Goal: Task Accomplishment & Management: Manage account settings

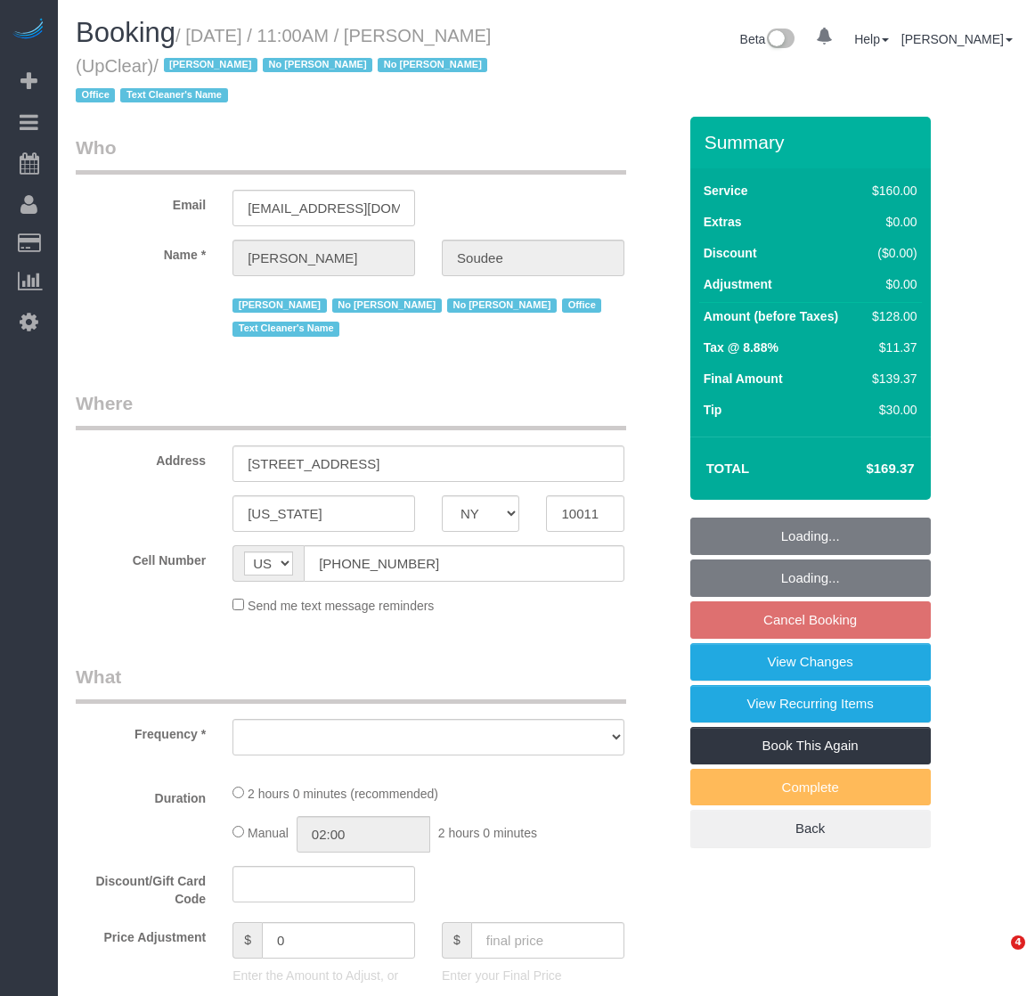
select select "NY"
click at [665, 60] on div "Beta 0 Your Notifications You have 0 alerts × You have 1 to charge for 08/23/20…" at bounding box center [789, 41] width 485 height 47
select select "string:stripe-pm_1NbO8G4VGloSiKo7yDZXrVCR"
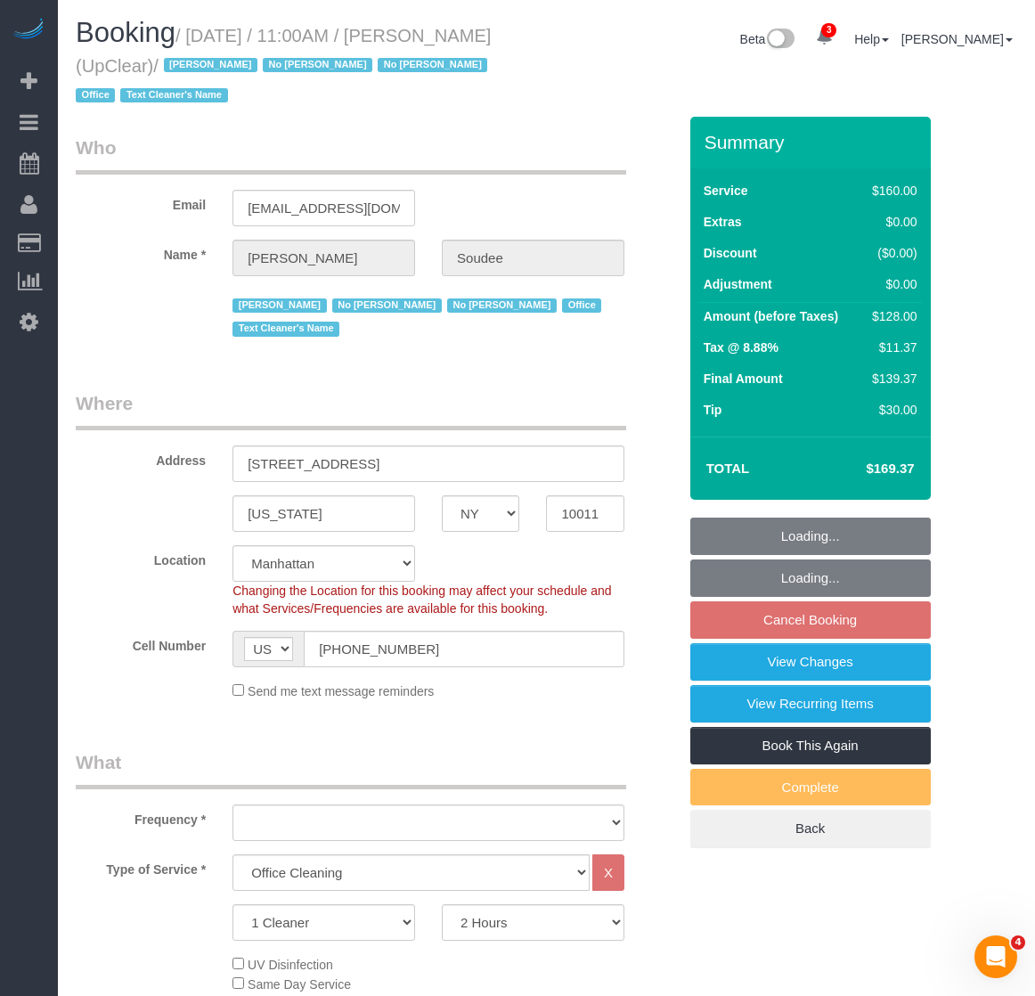
select select "object:756"
select select "spot4"
select select "object:1318"
select select "number:89"
select select "number:90"
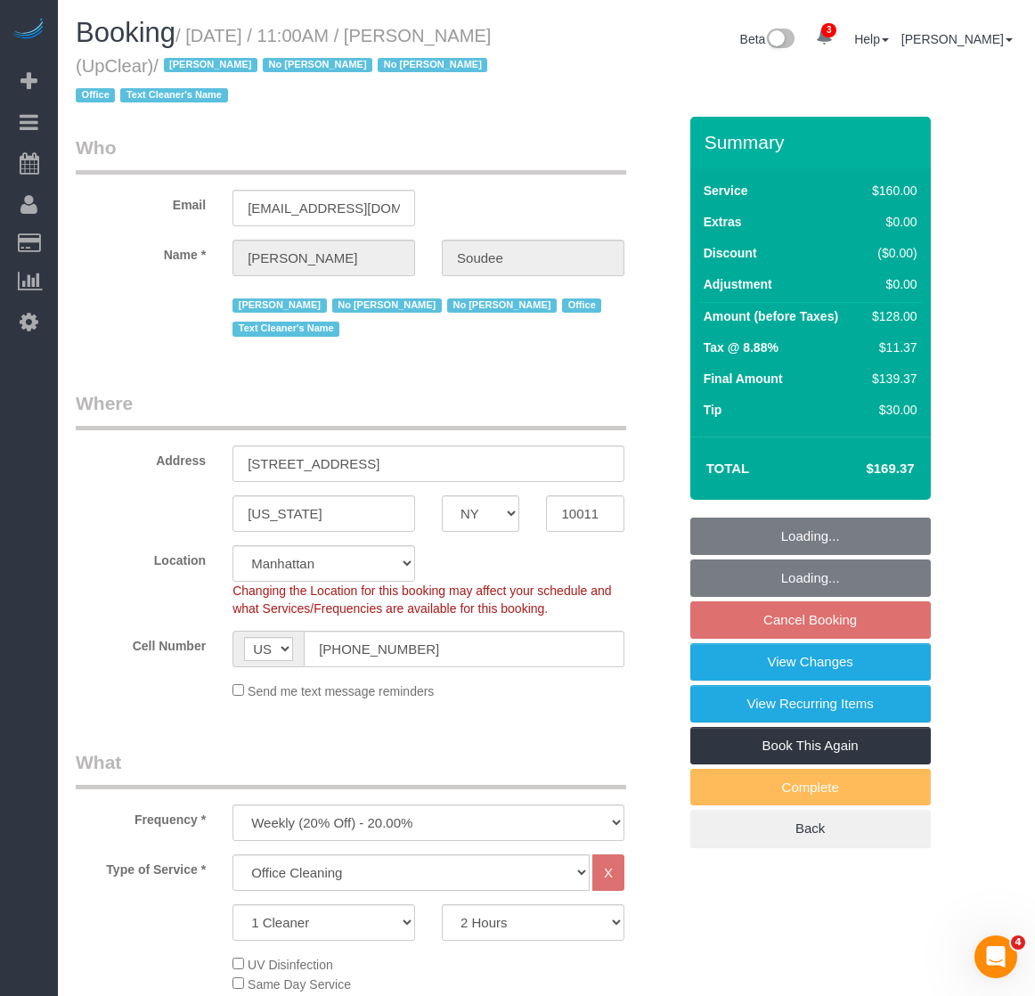
select select "number:15"
select select "number:5"
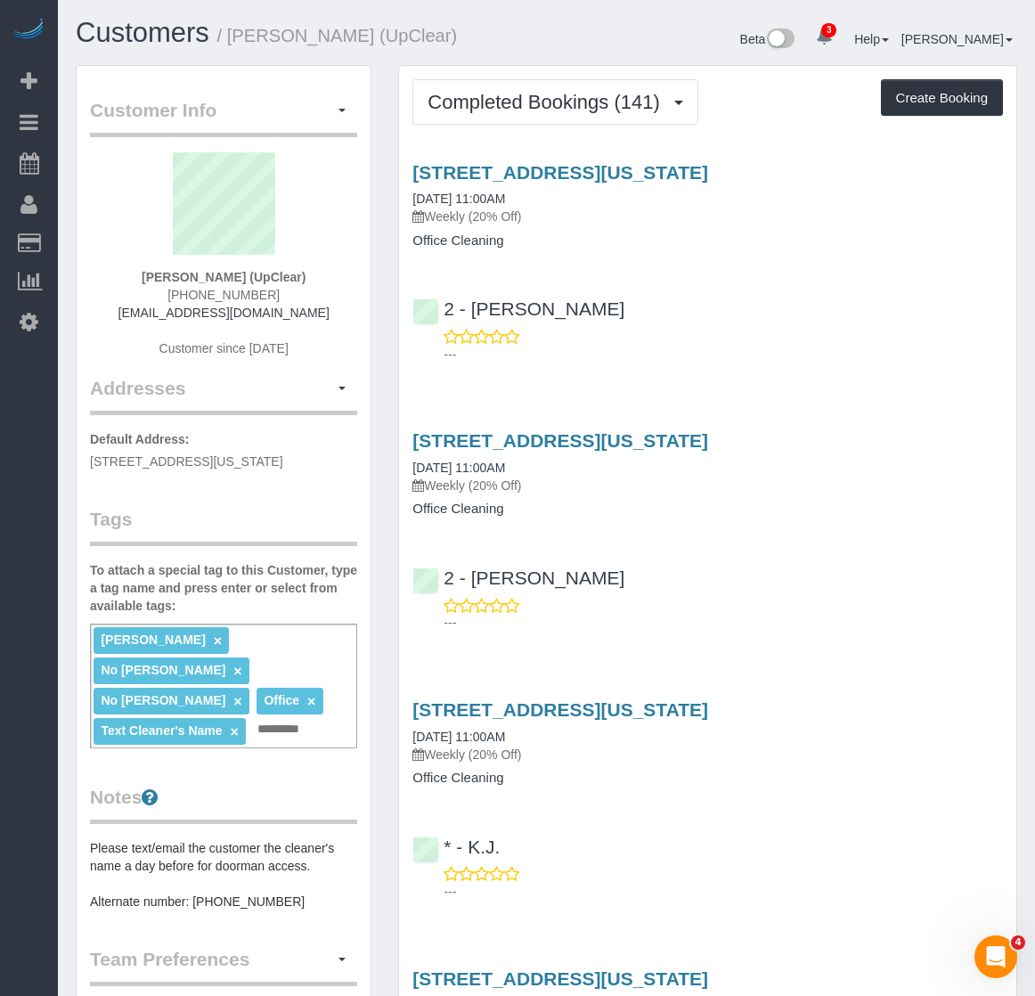
drag, startPoint x: 409, startPoint y: 170, endPoint x: 977, endPoint y: 179, distance: 568.5
click at [977, 179] on div "151 West 19th Street, Suite 1200, New York, NY 10011 08/20/2025 11:00AM Weekly …" at bounding box center [707, 205] width 617 height 86
copy link "151 West 19th Street, Suite 1200, New York, NY 10011"
click at [596, 216] on p "Weekly (20% Off)" at bounding box center [708, 217] width 591 height 18
drag, startPoint x: 402, startPoint y: 176, endPoint x: 598, endPoint y: 181, distance: 196.1
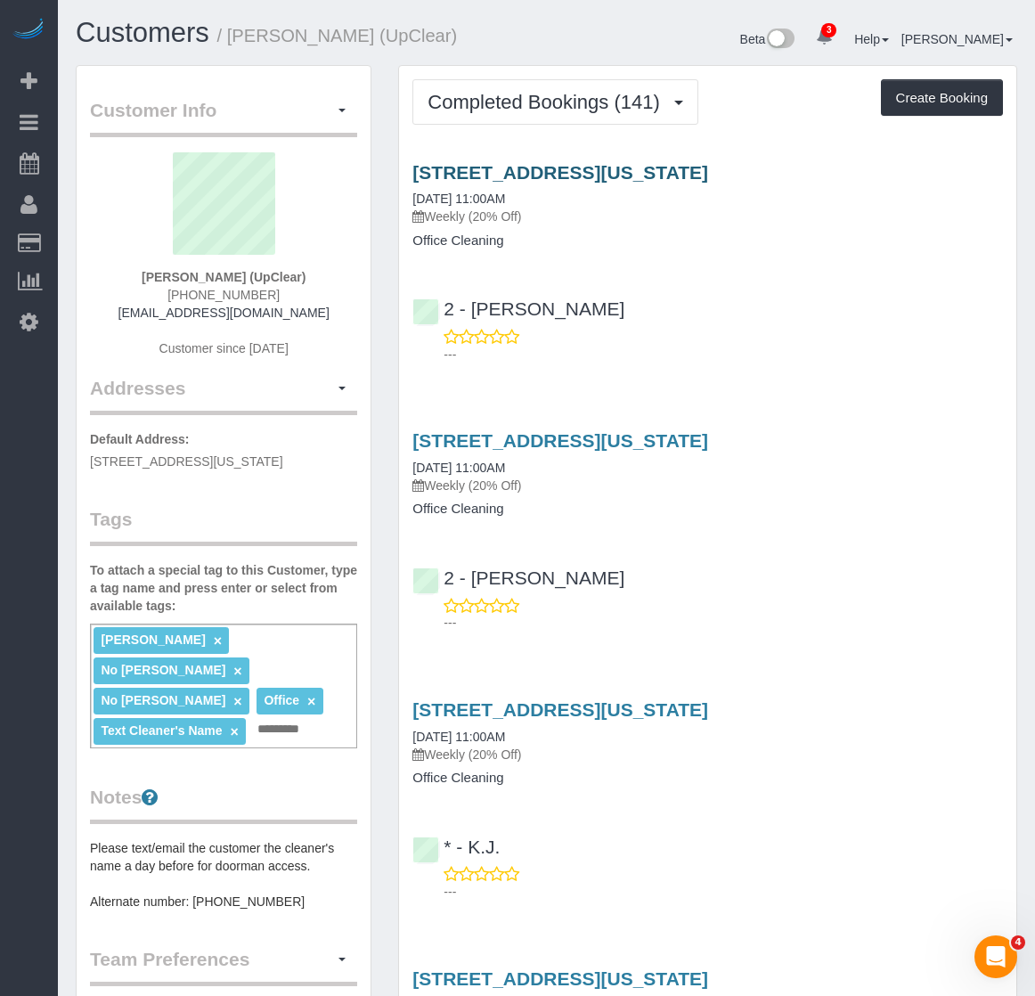
click at [598, 181] on div "151 West 19th Street, Suite 1200, New York, NY 10011 08/20/2025 11:00AM Weekly …" at bounding box center [707, 205] width 617 height 86
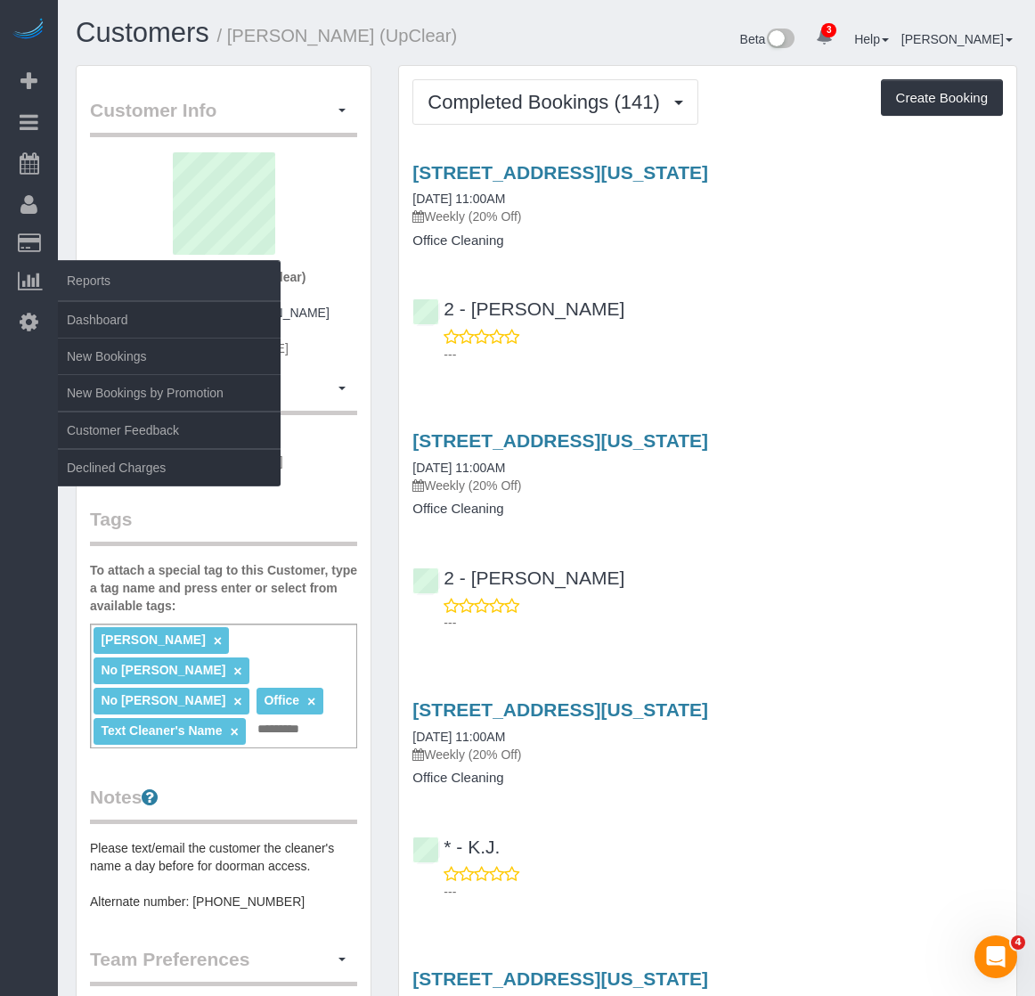
copy link "151 West 19th Street"
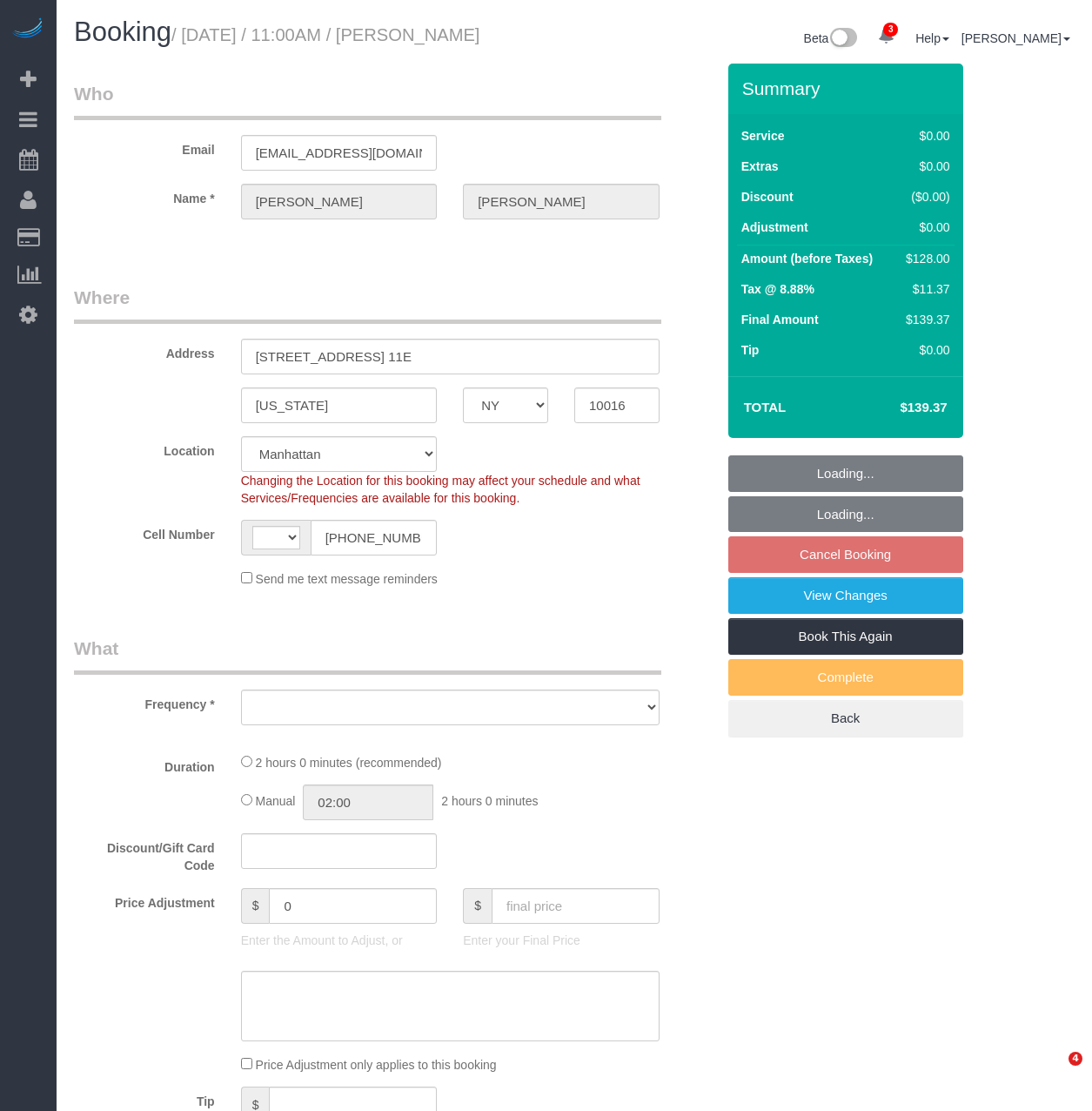
select select "NY"
select select "object:384"
select select "1"
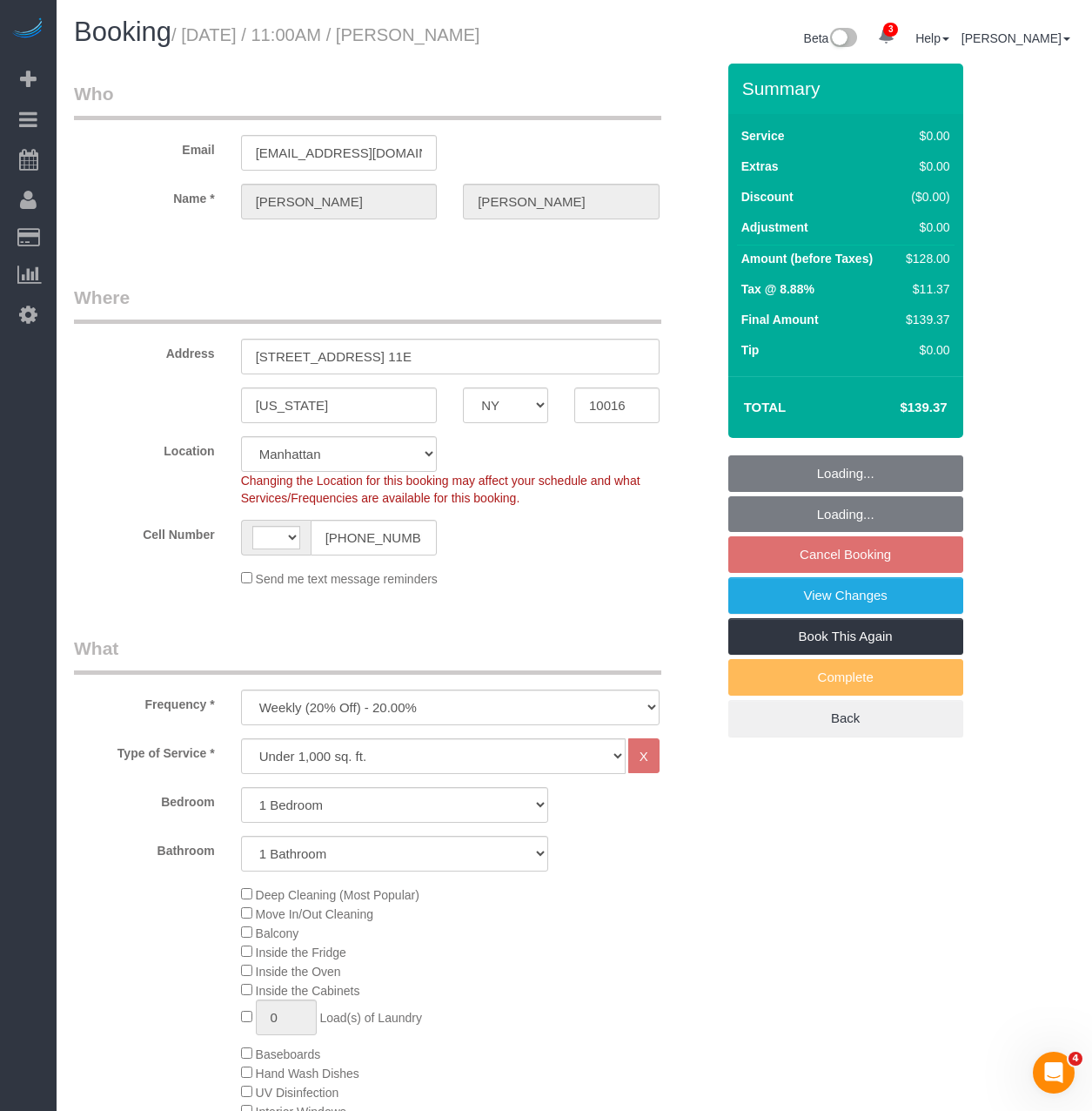
select select "object:504"
select select "string:US"
select select "spot4"
select select "1"
select select "number:89"
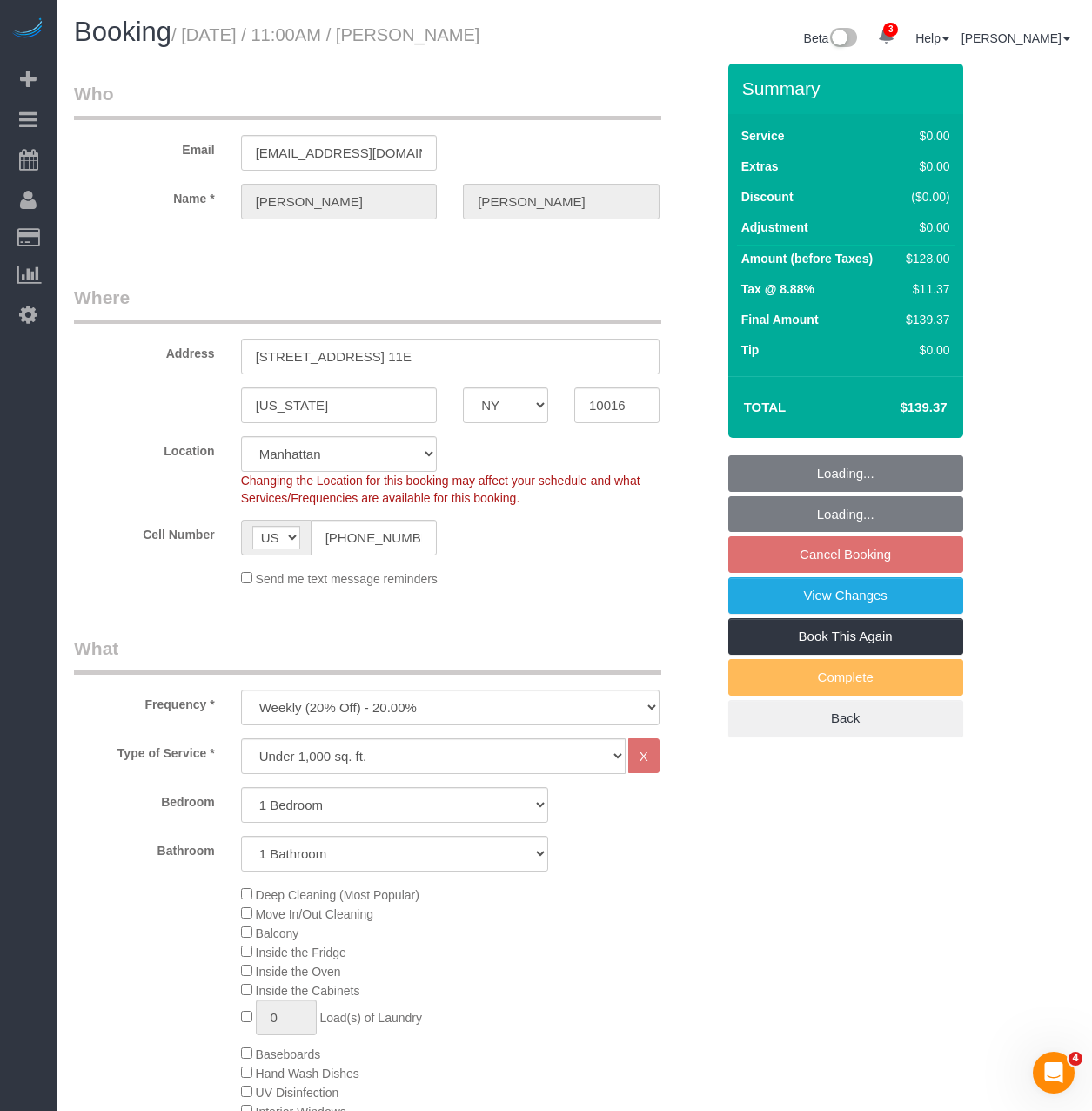
select select "number:90"
select select "number:15"
select select "number:6"
select select "string:stripe-pm_1Pehcb4VGloSiKo7kAgfW8VD"
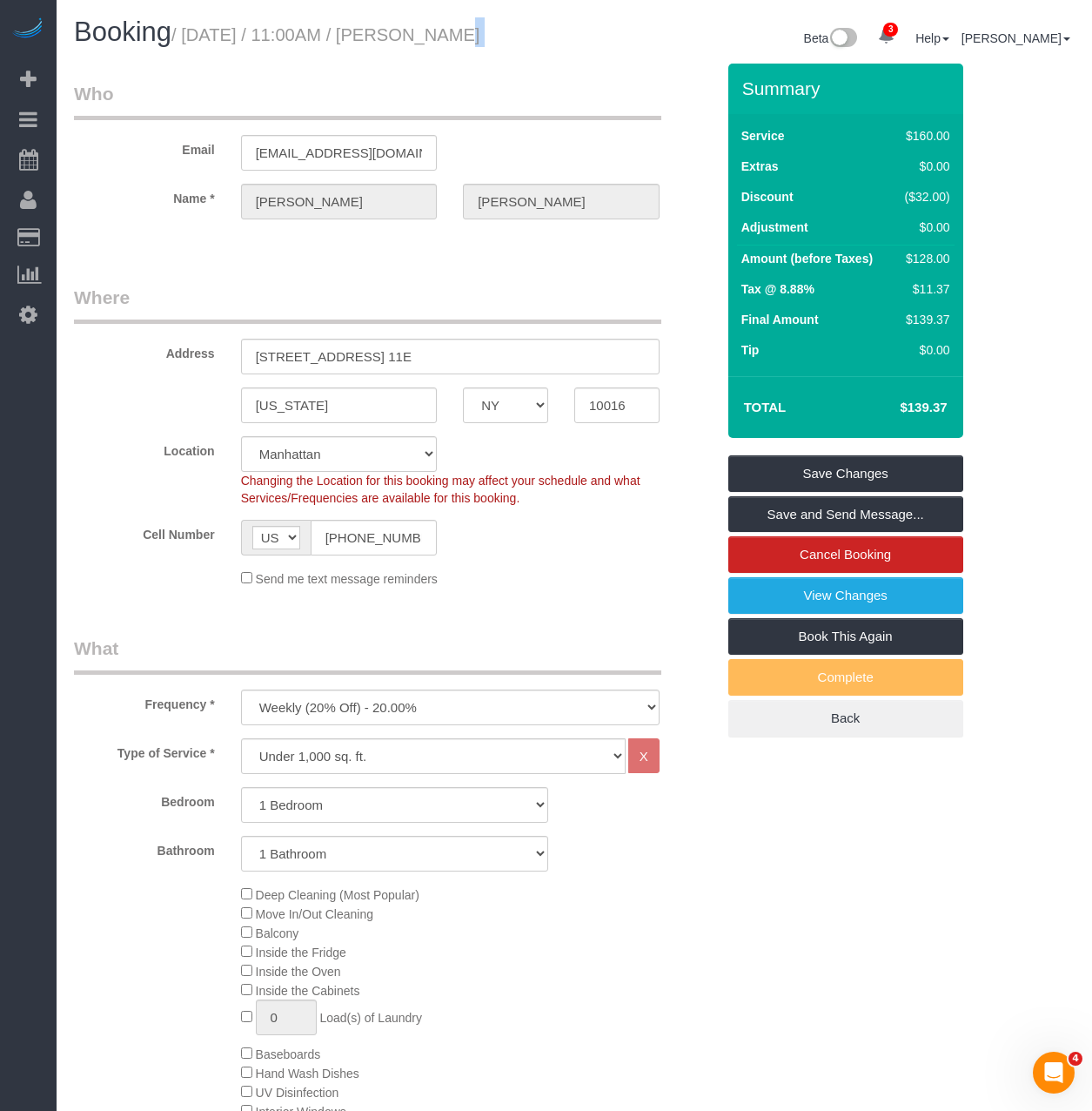
drag, startPoint x: 406, startPoint y: 36, endPoint x: 577, endPoint y: 35, distance: 171.0
click at [577, 35] on div "Booking / August 28, 2025 / 11:00AM / Theodore Mahlum Beta 3 Your Notifications…" at bounding box center [573, 40] width 1027 height 46
copy div "Theodore Mahlum"
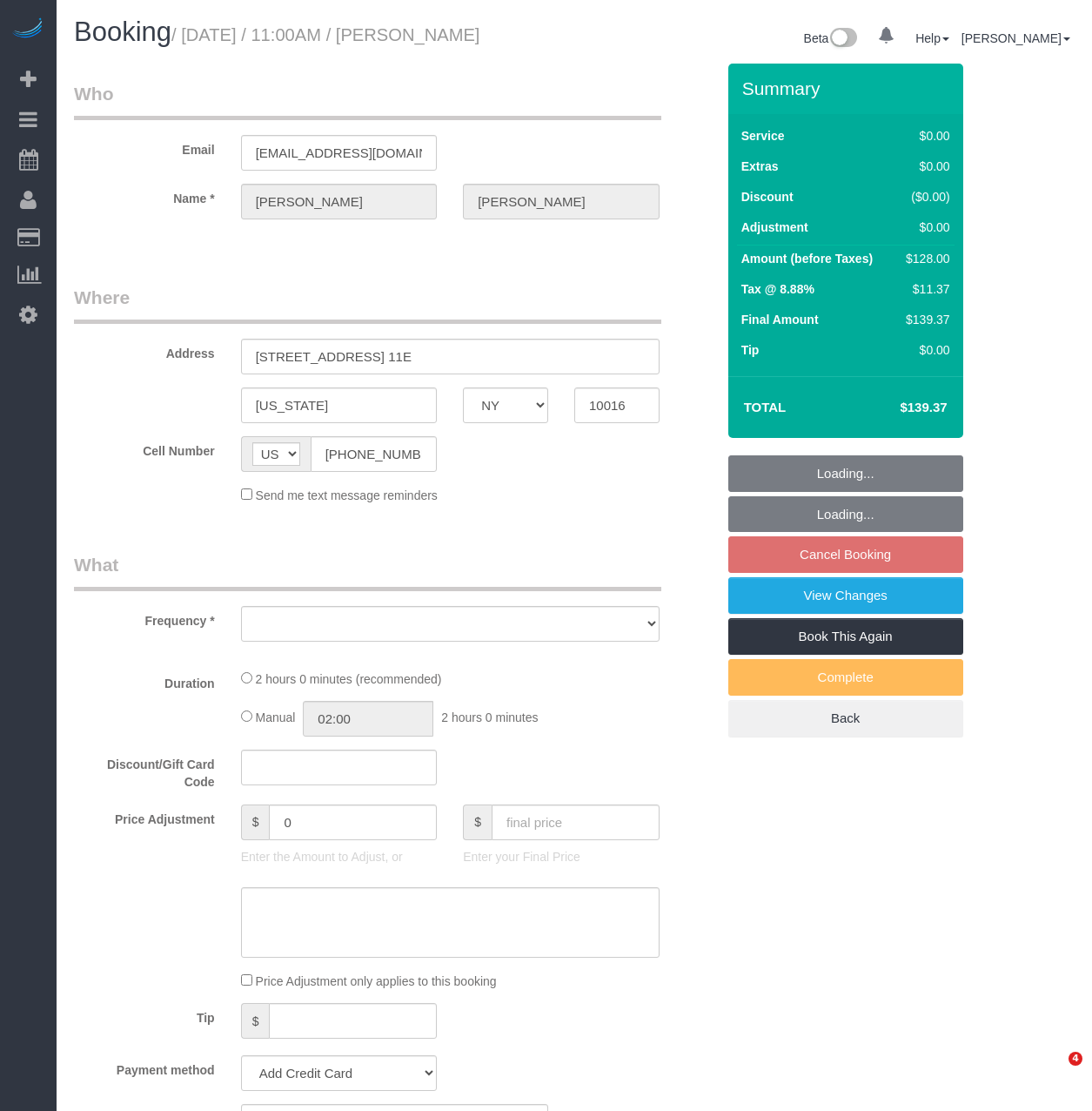
select select "NY"
select select "object:629"
select select "number:89"
select select "number:90"
select select "number:15"
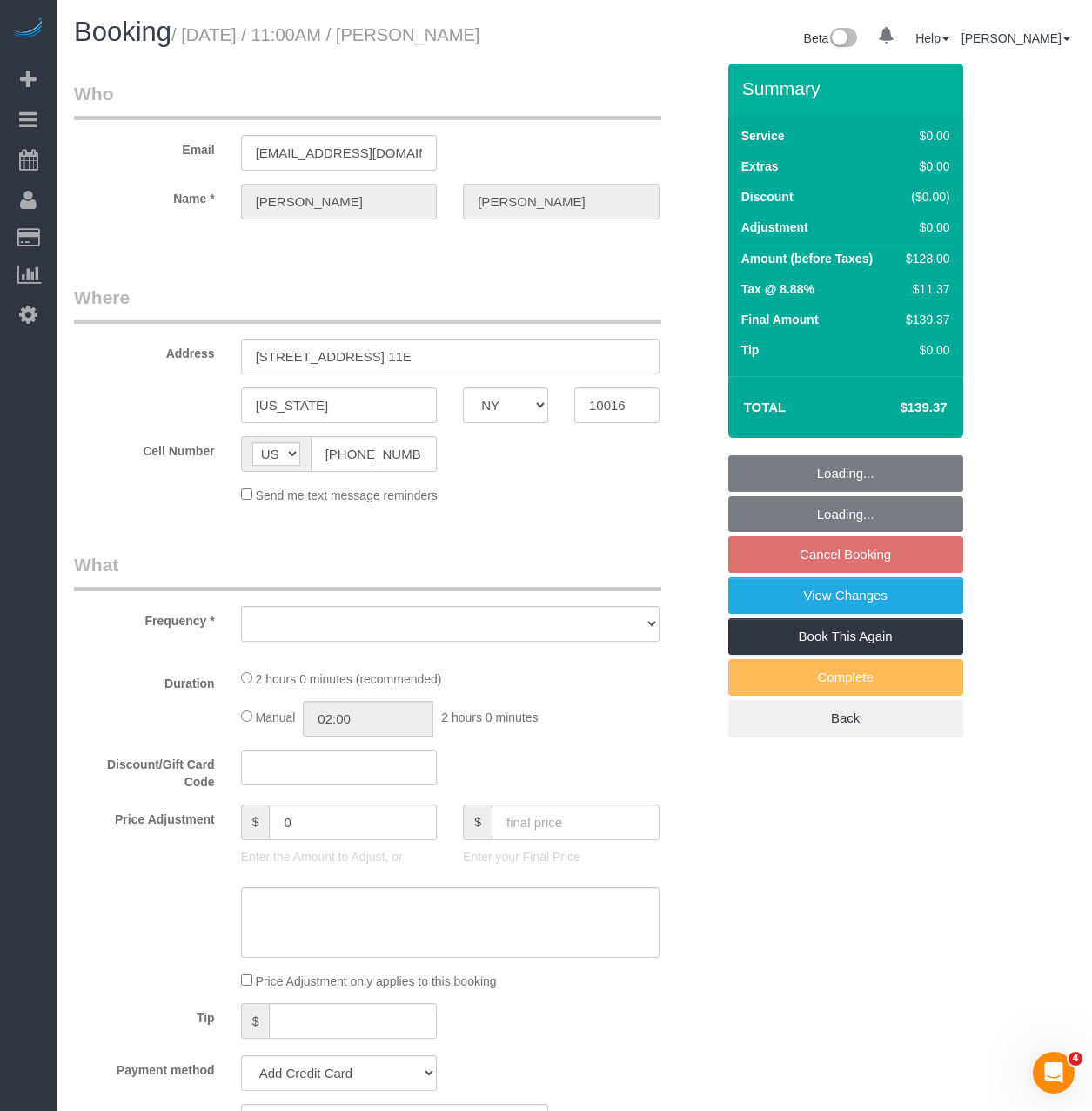
select select "number:6"
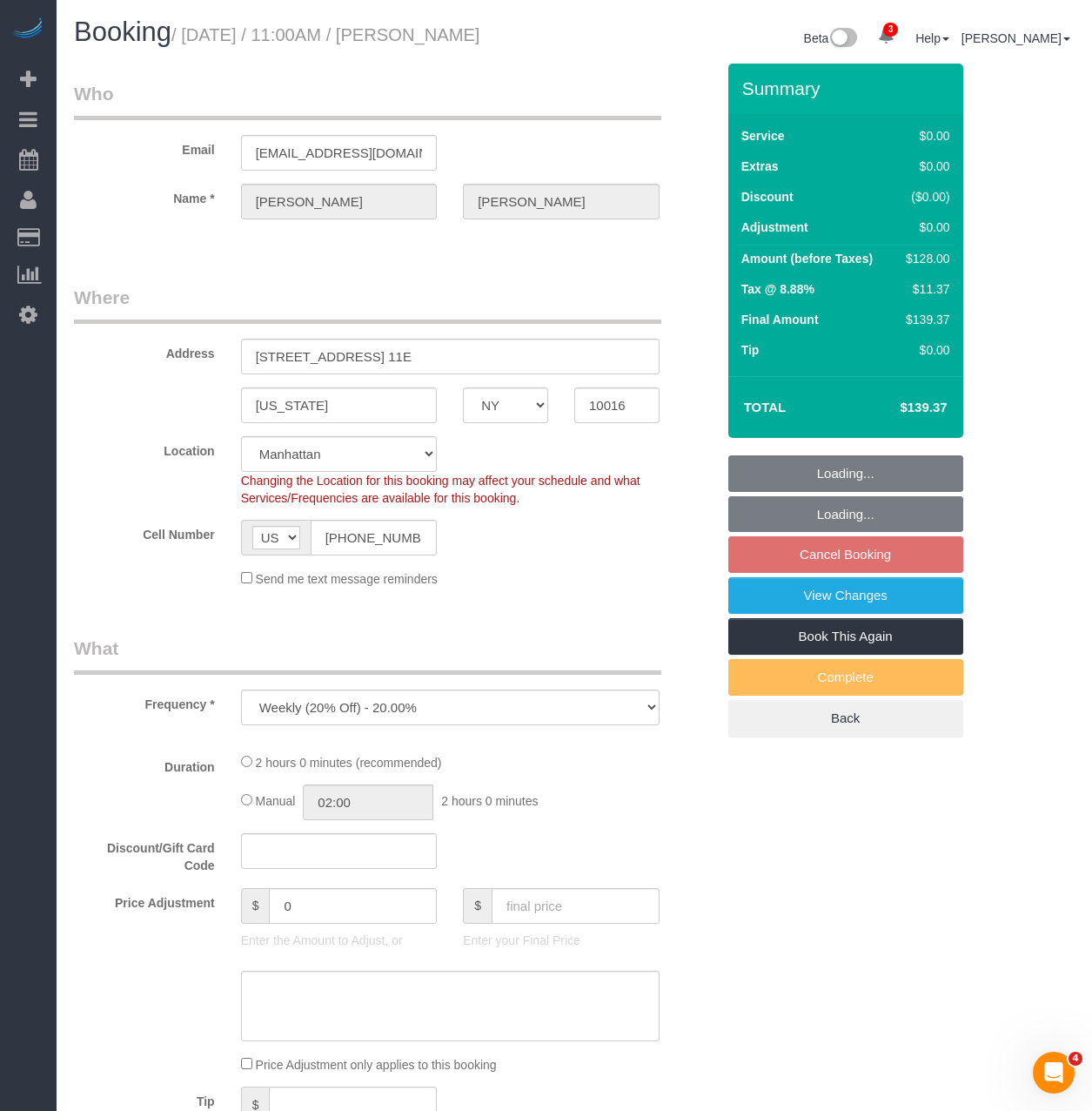
select select "object:793"
select select "string:stripe-pm_1Pehcb4VGloSiKo7kAgfW8VD"
select select "spot4"
select select "1"
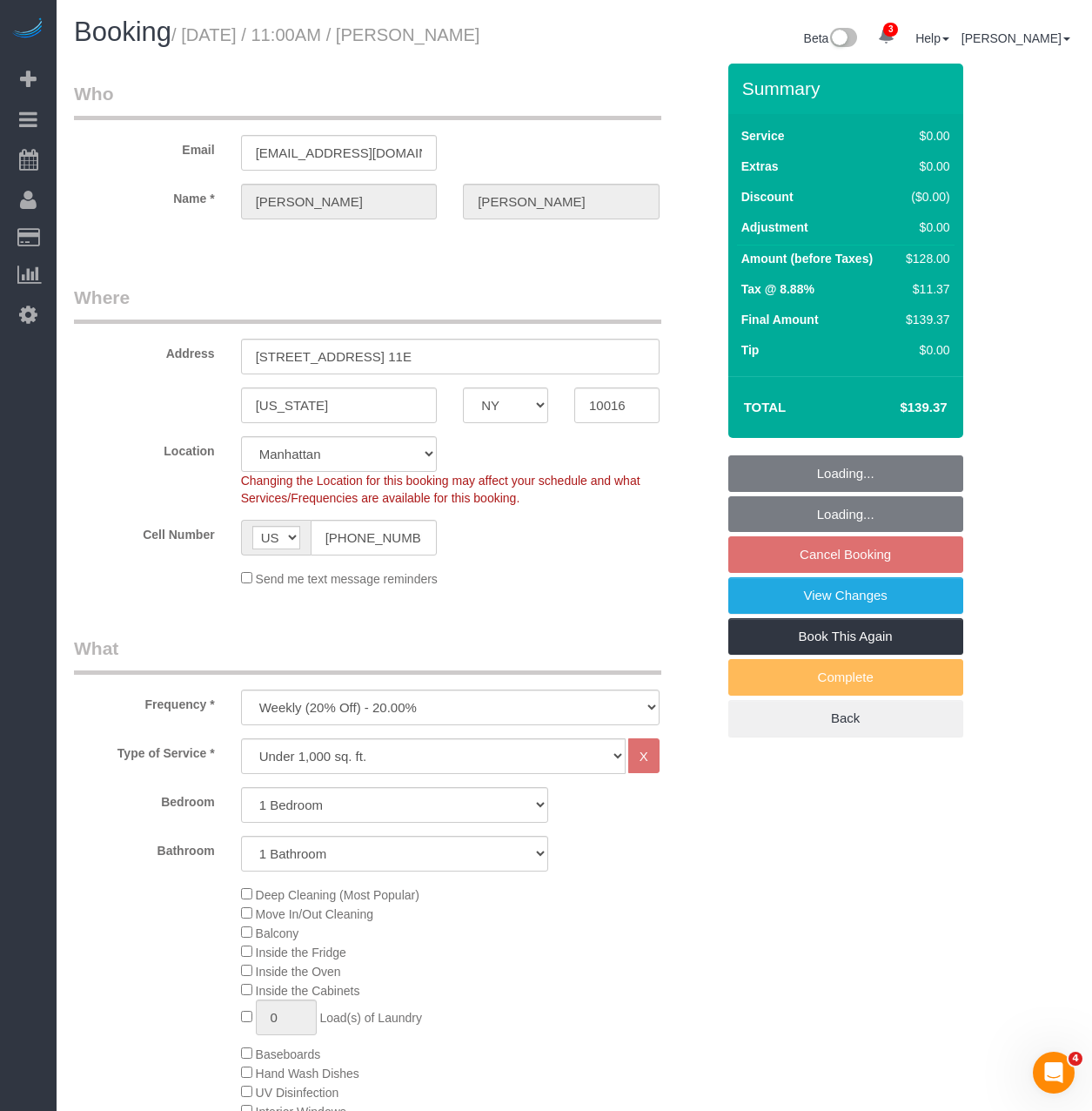
select select "1"
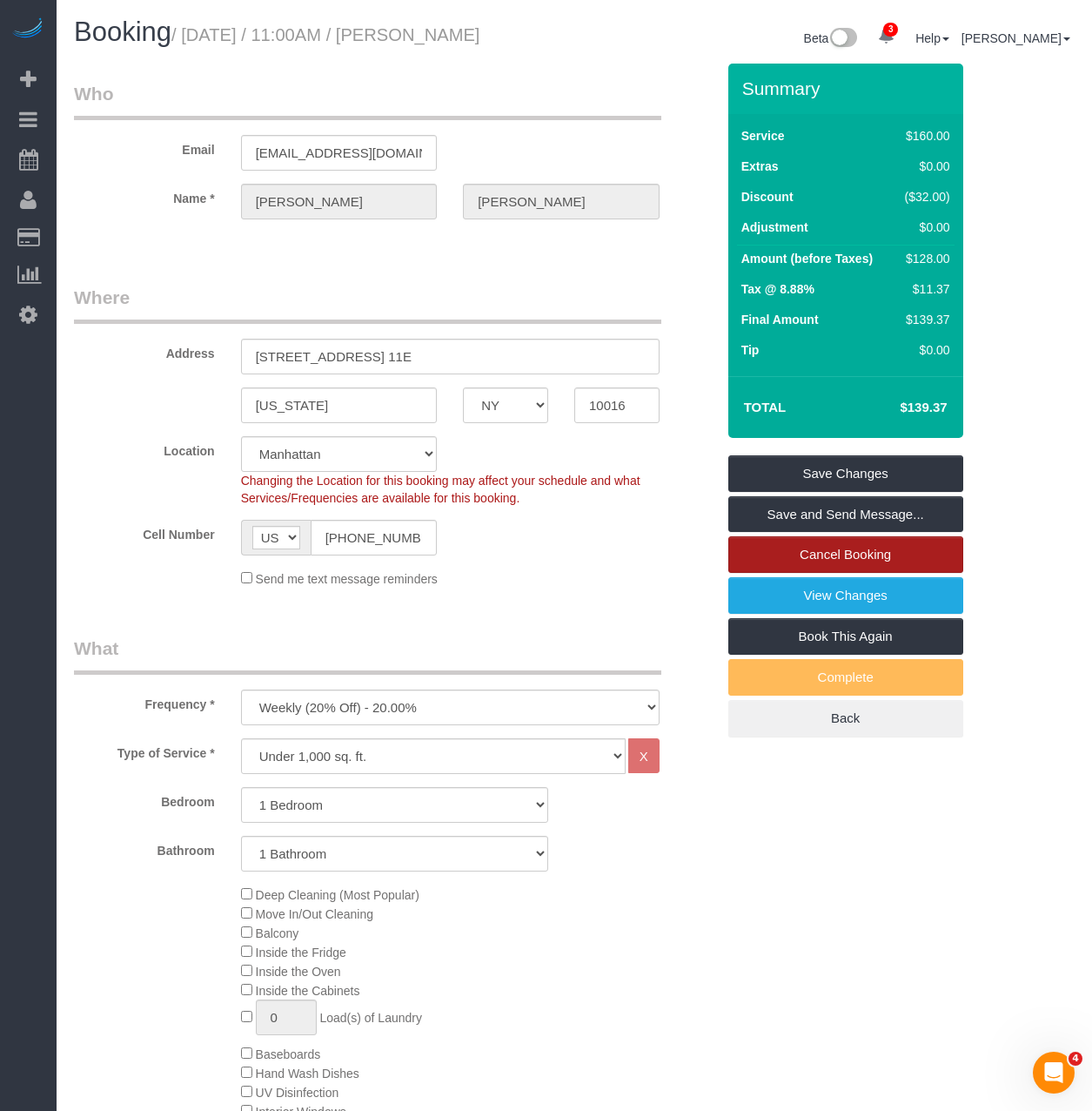
click at [768, 555] on link "Cancel Booking" at bounding box center [846, 554] width 235 height 36
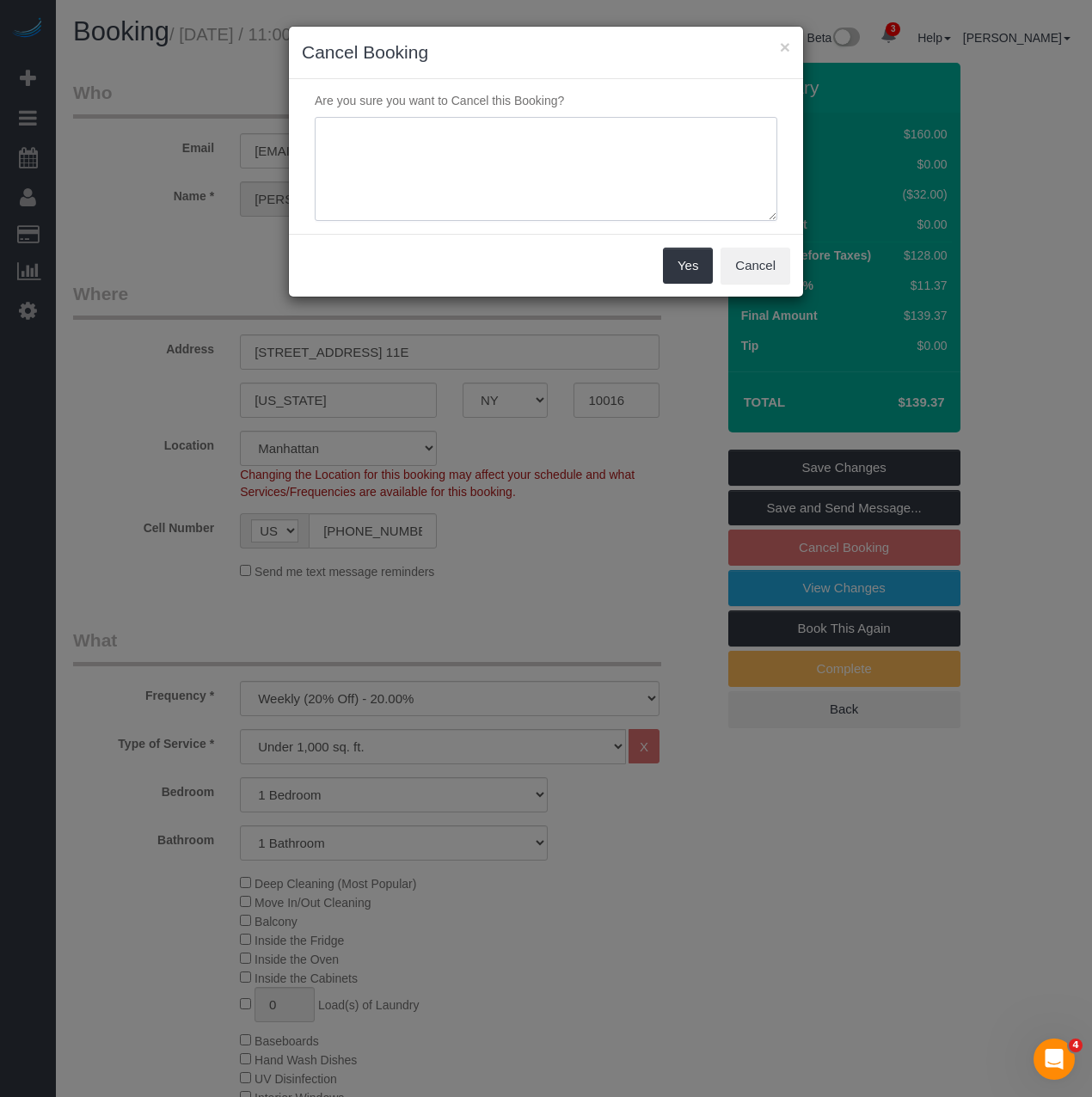
click at [436, 175] on textarea at bounding box center [545, 169] width 462 height 105
type textarea "Customer Requested"
click at [696, 280] on button "Yes" at bounding box center [688, 265] width 50 height 36
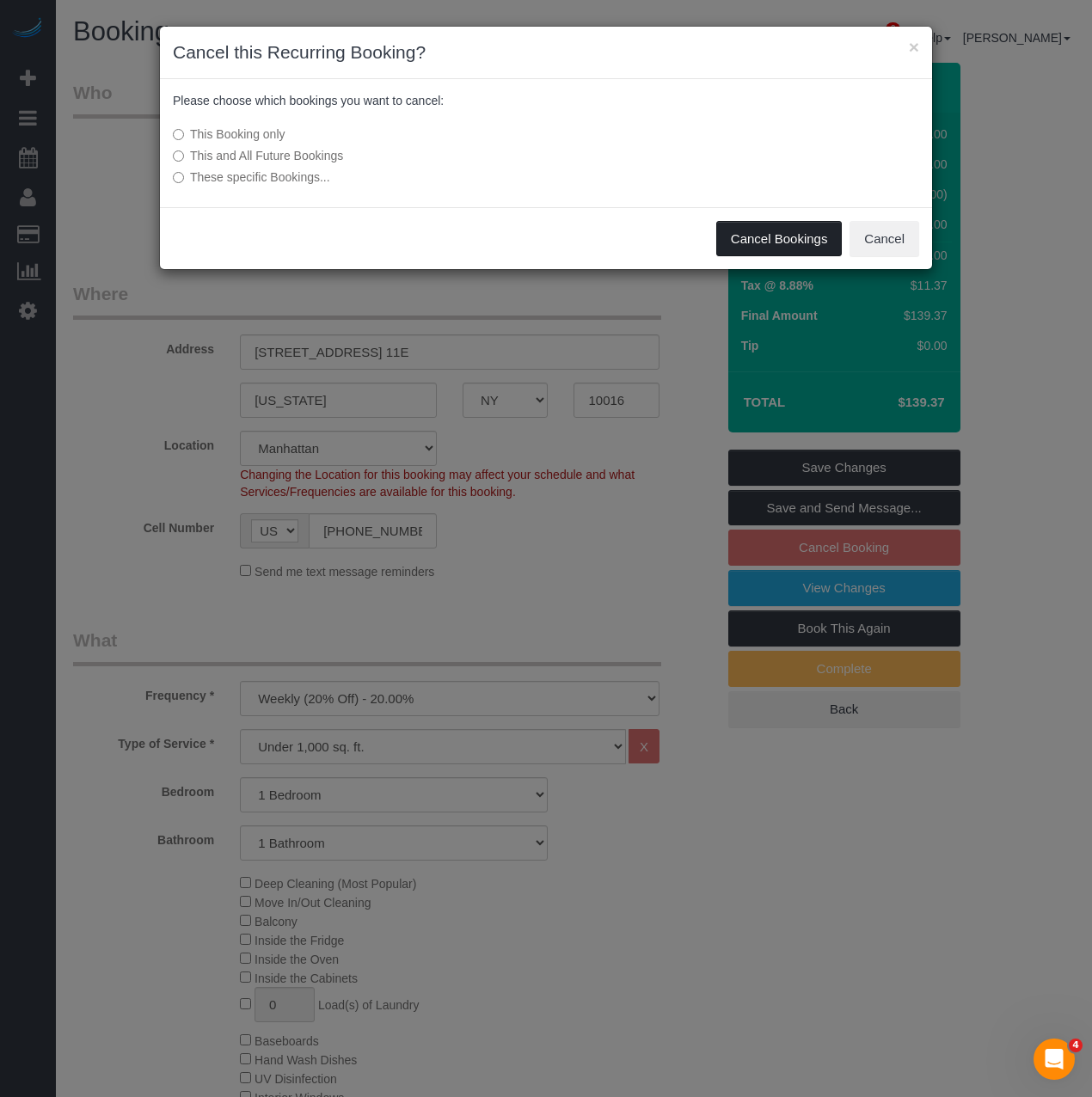
click at [731, 235] on button "Cancel Bookings" at bounding box center [778, 238] width 126 height 36
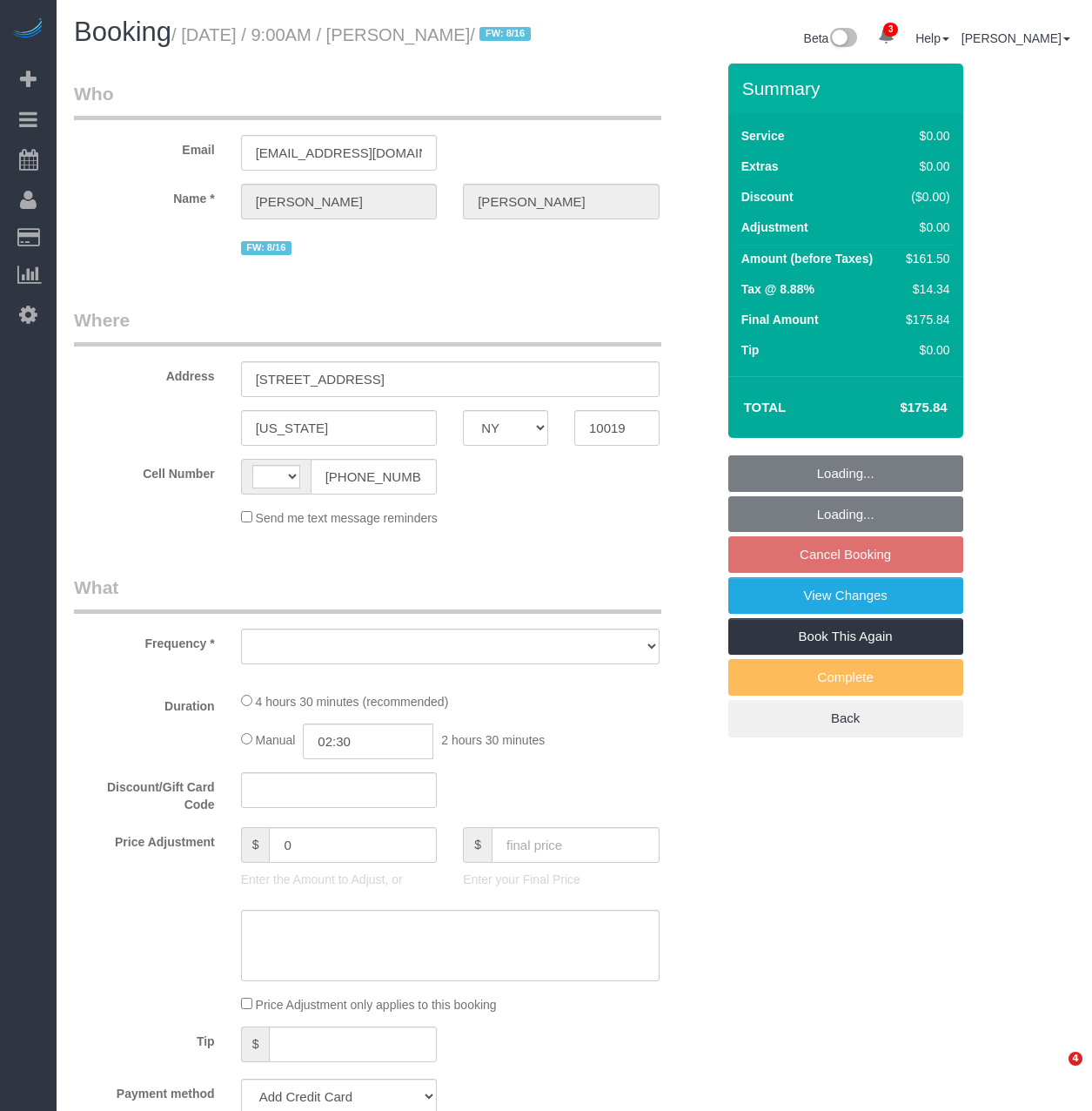
select select "NY"
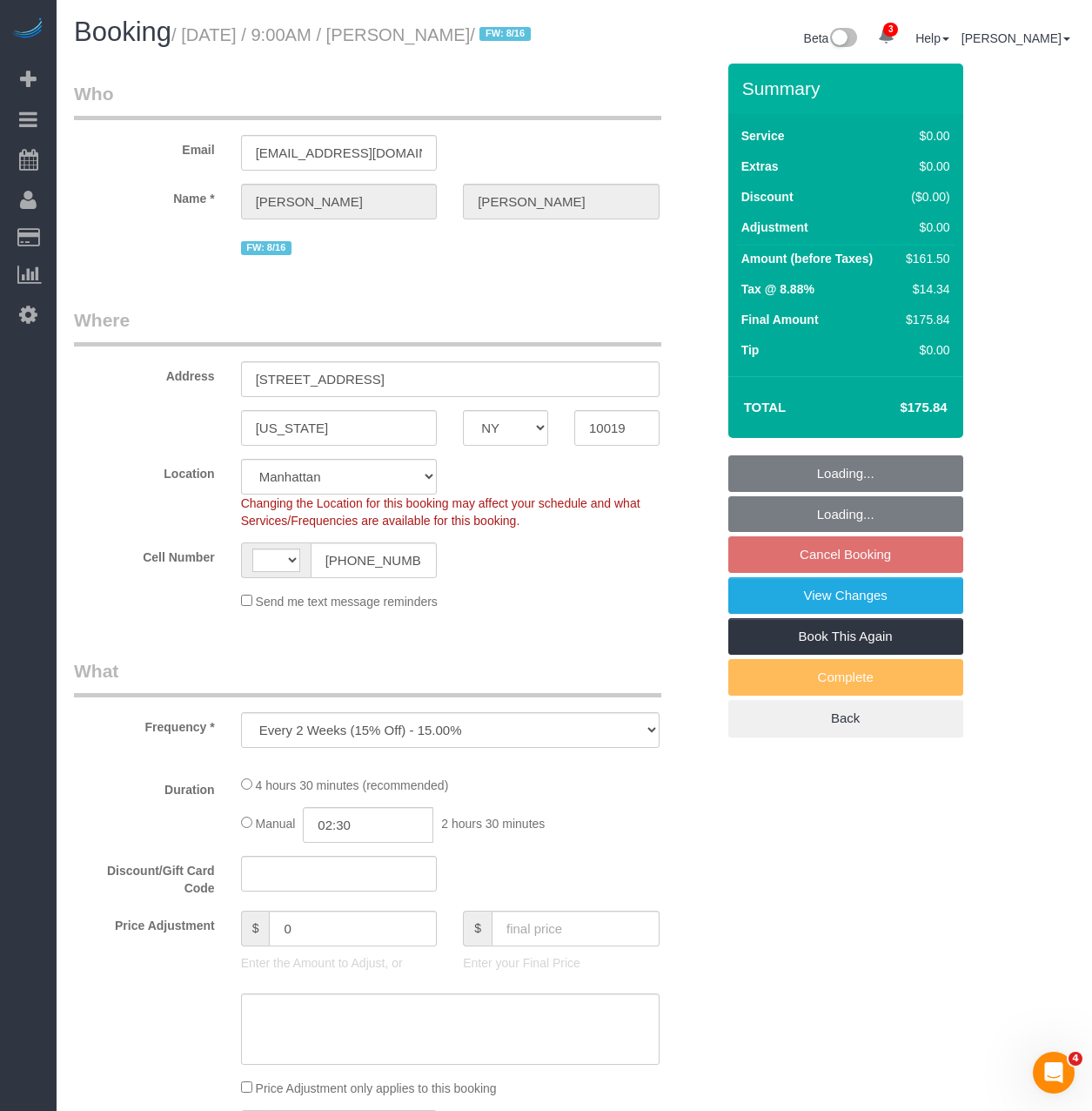
select select "object:406"
select select "string:stripe-pm_1RK0mp4VGloSiKo7cFIrzZQh"
select select "string:[GEOGRAPHIC_DATA]"
select select "spot2"
select select "number:59"
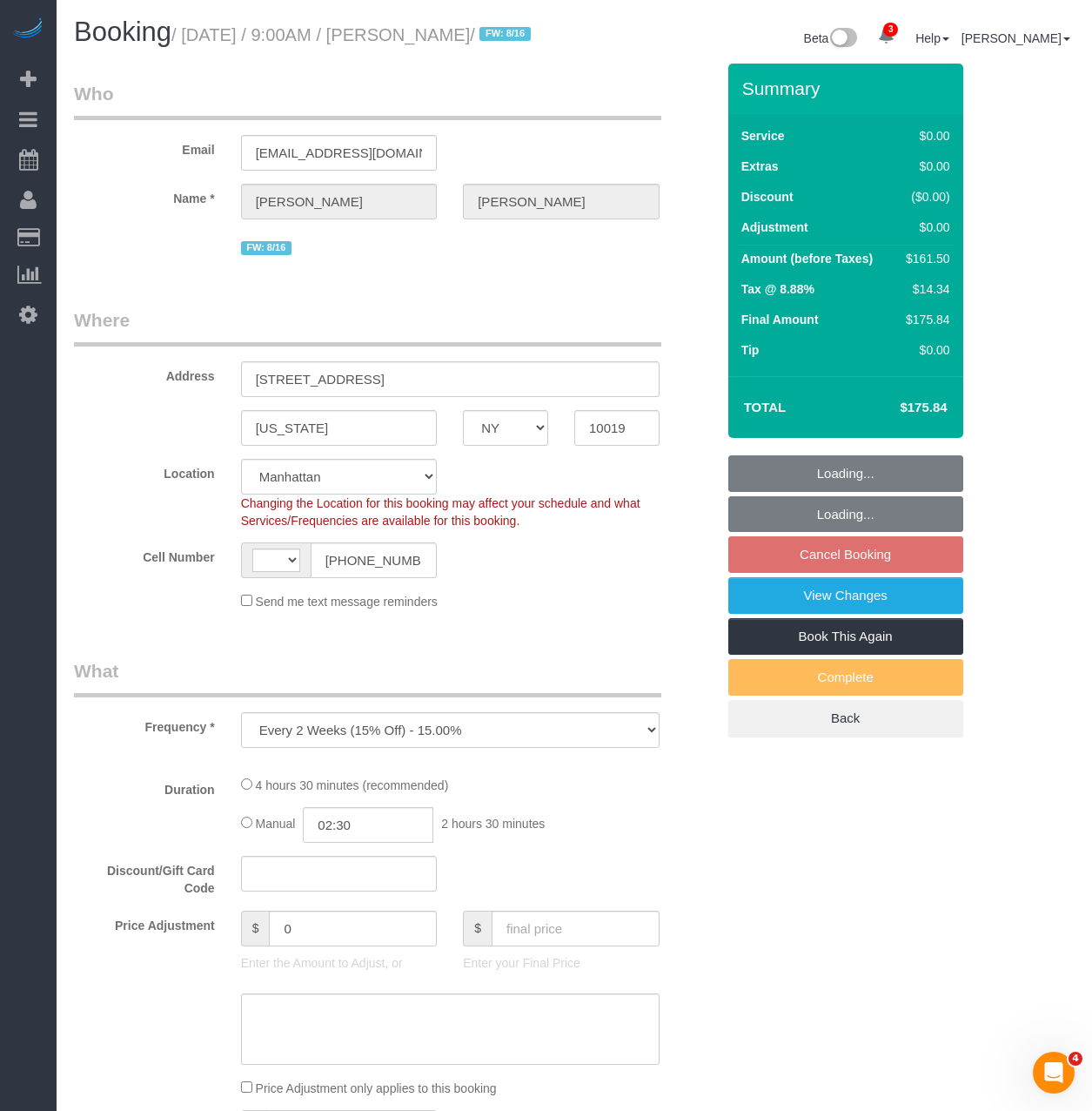
select select "number:76"
select select "number:15"
select select "number:6"
select select "2"
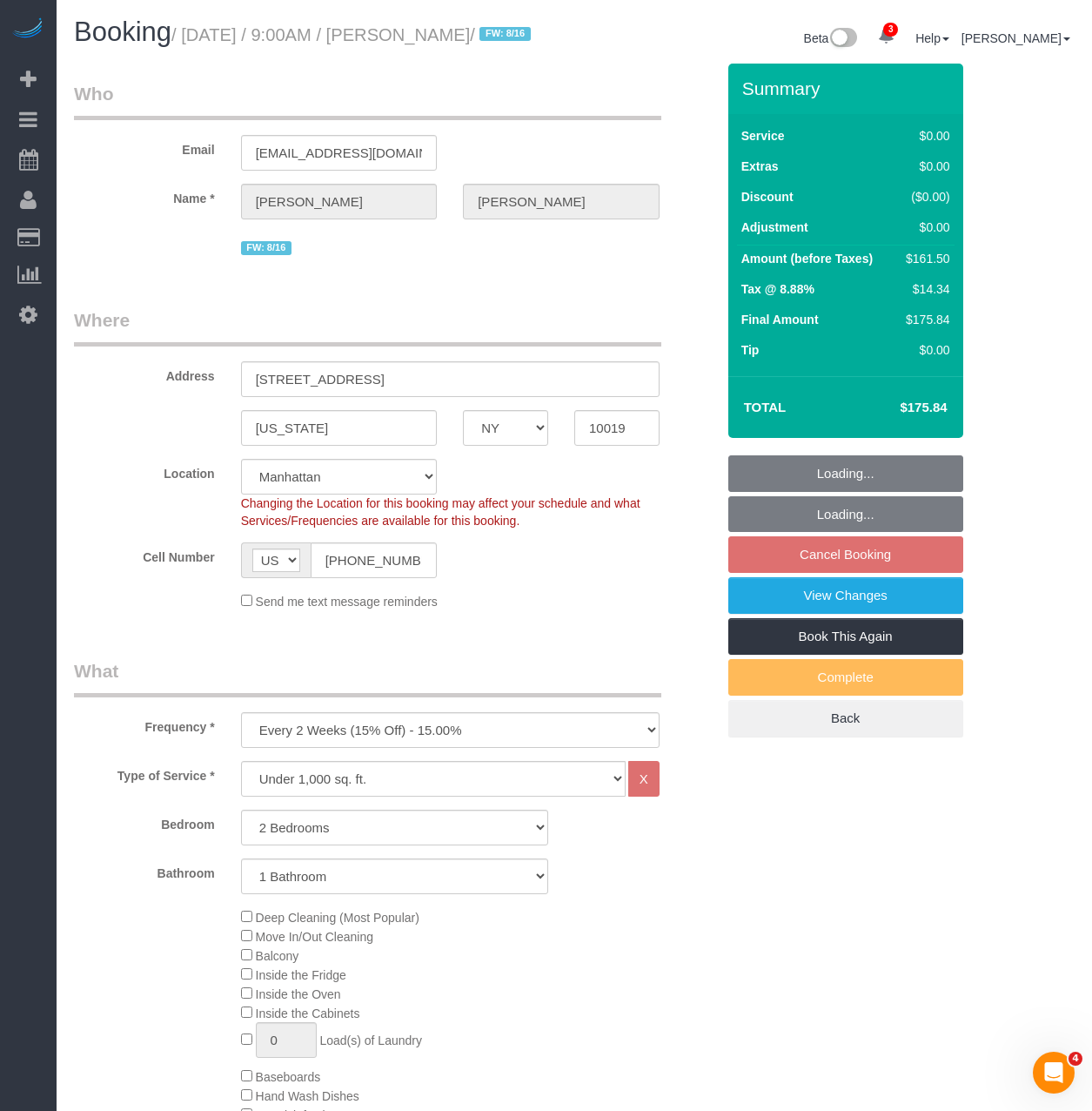
select select "2"
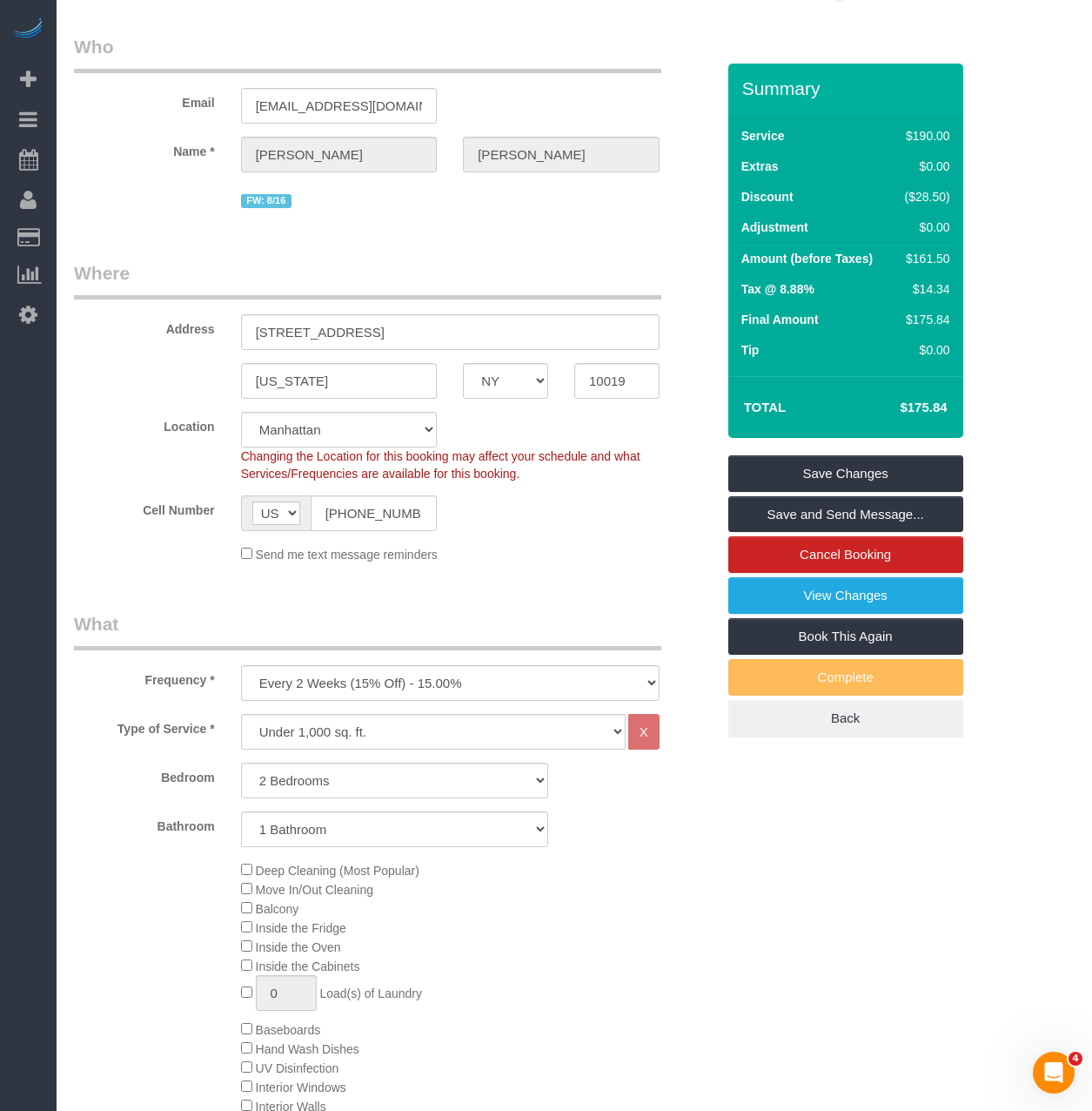
scroll to position [174, 0]
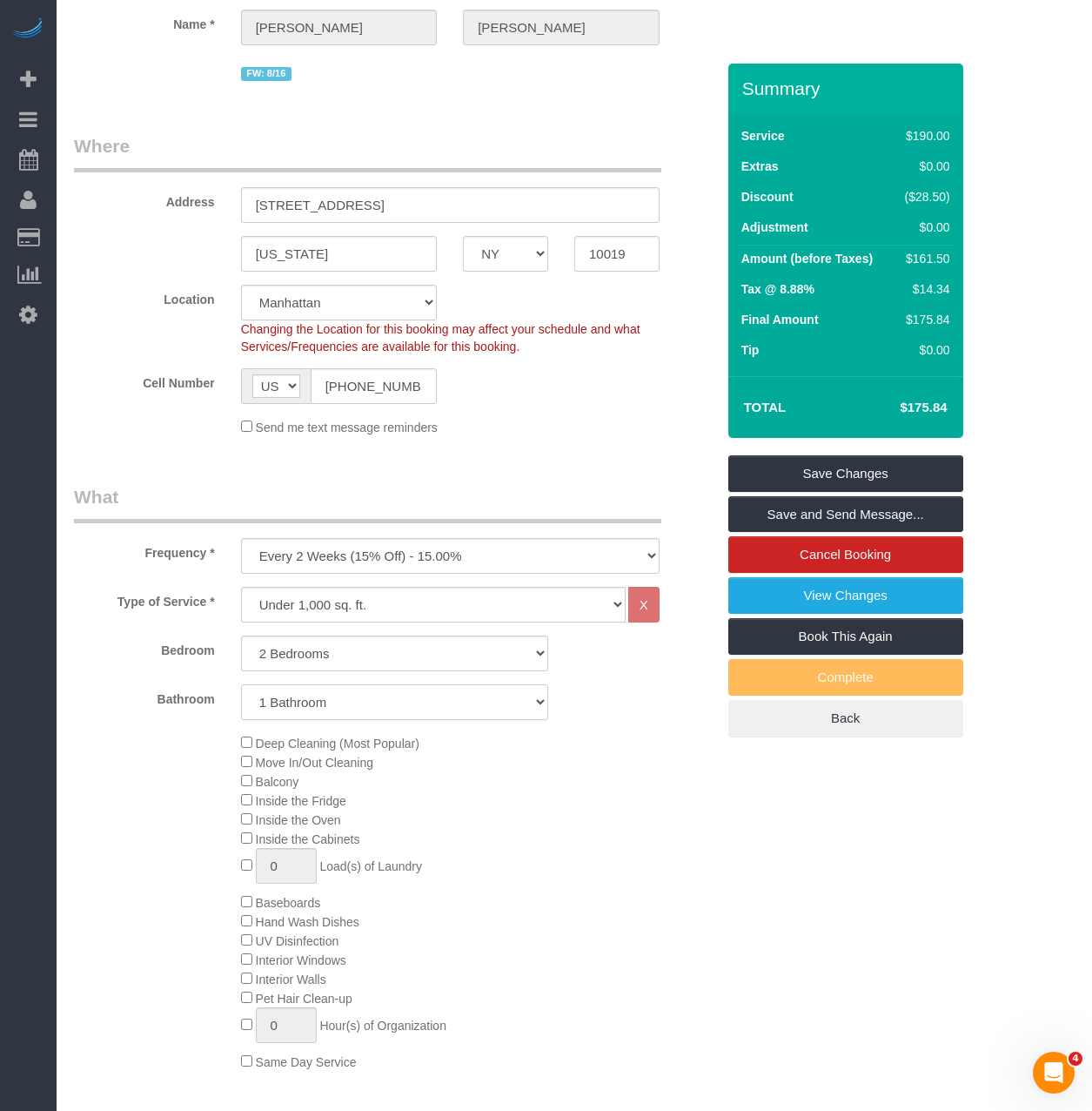
click at [330, 720] on select "1 Bathroom 2 Bathrooms" at bounding box center [395, 702] width 308 height 36
select select "2"
click at [241, 705] on select "1 Bathroom 2 Bathrooms" at bounding box center [395, 702] width 308 height 36
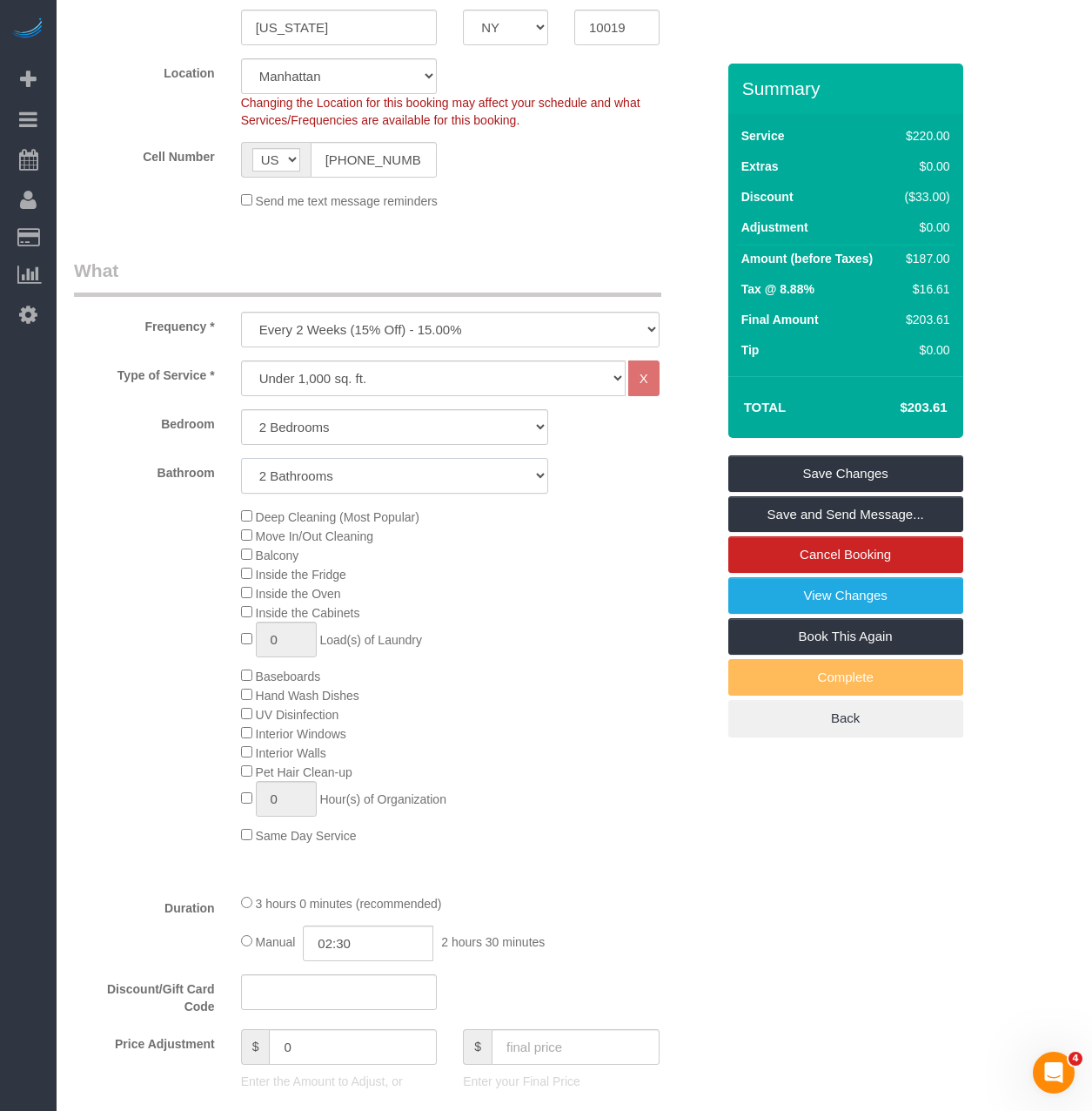
scroll to position [610, 0]
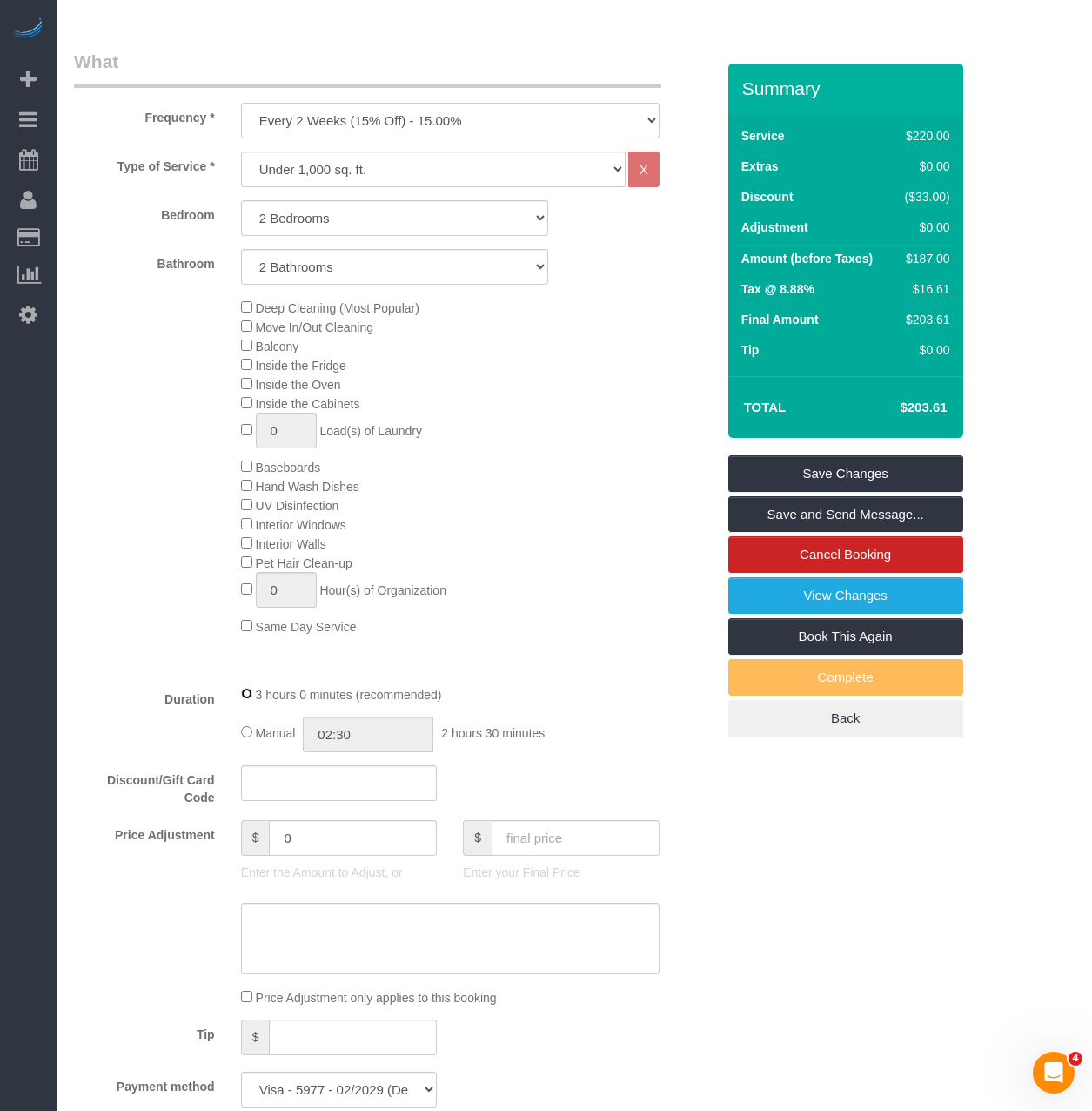
select select "spot61"
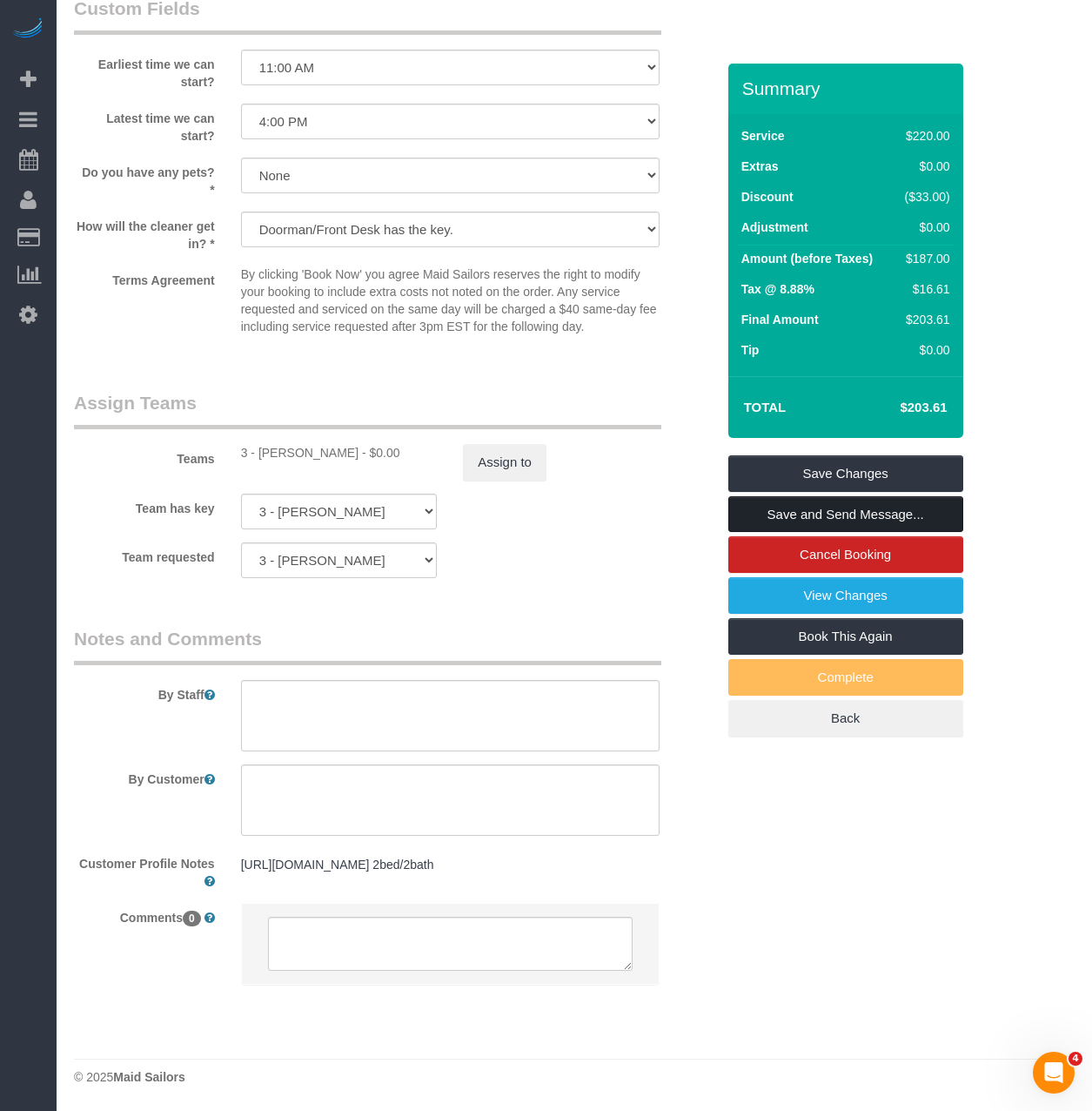
scroll to position [1977, 0]
click at [771, 489] on link "Save Changes" at bounding box center [846, 473] width 235 height 36
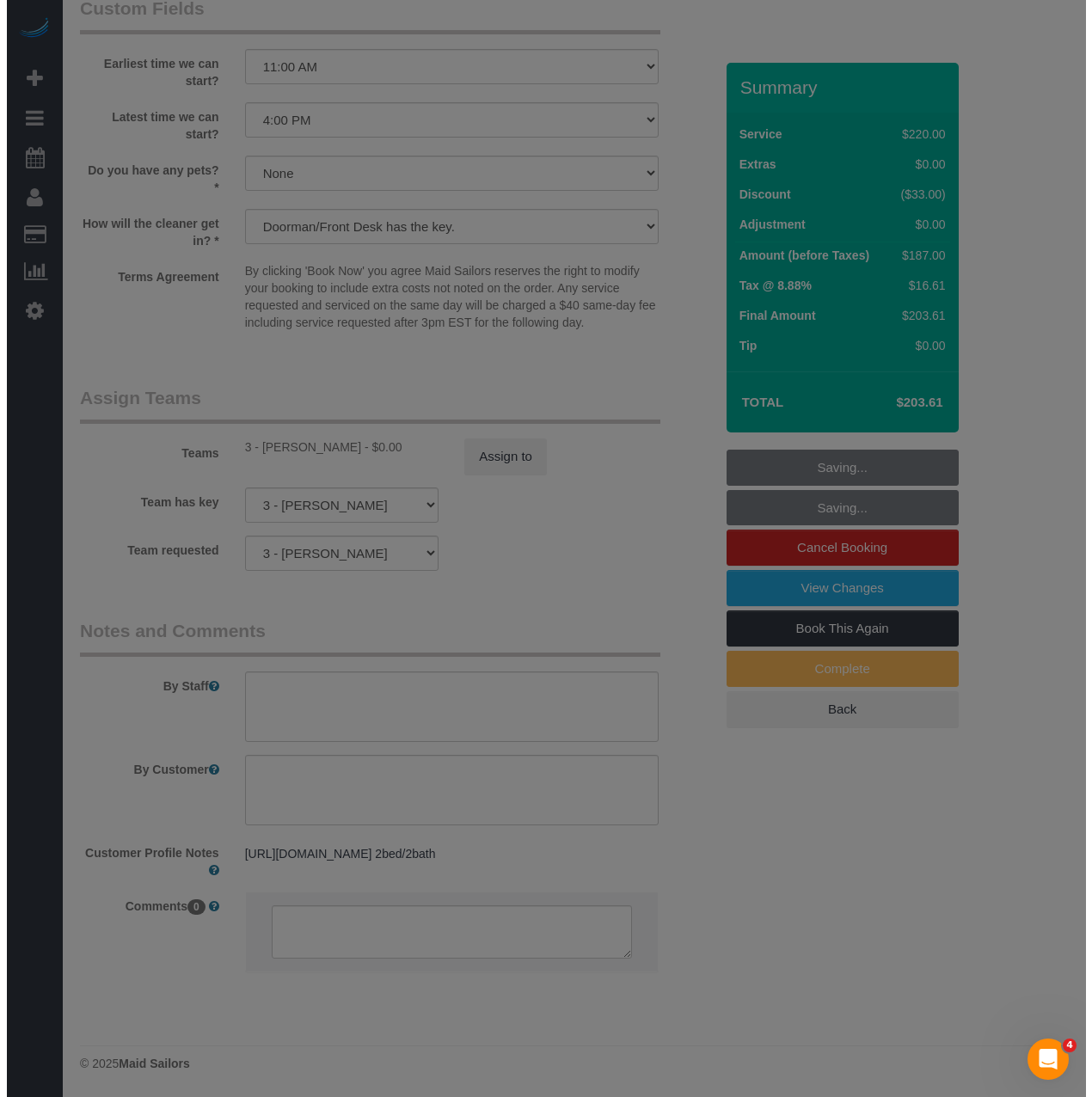
scroll to position [1945, 0]
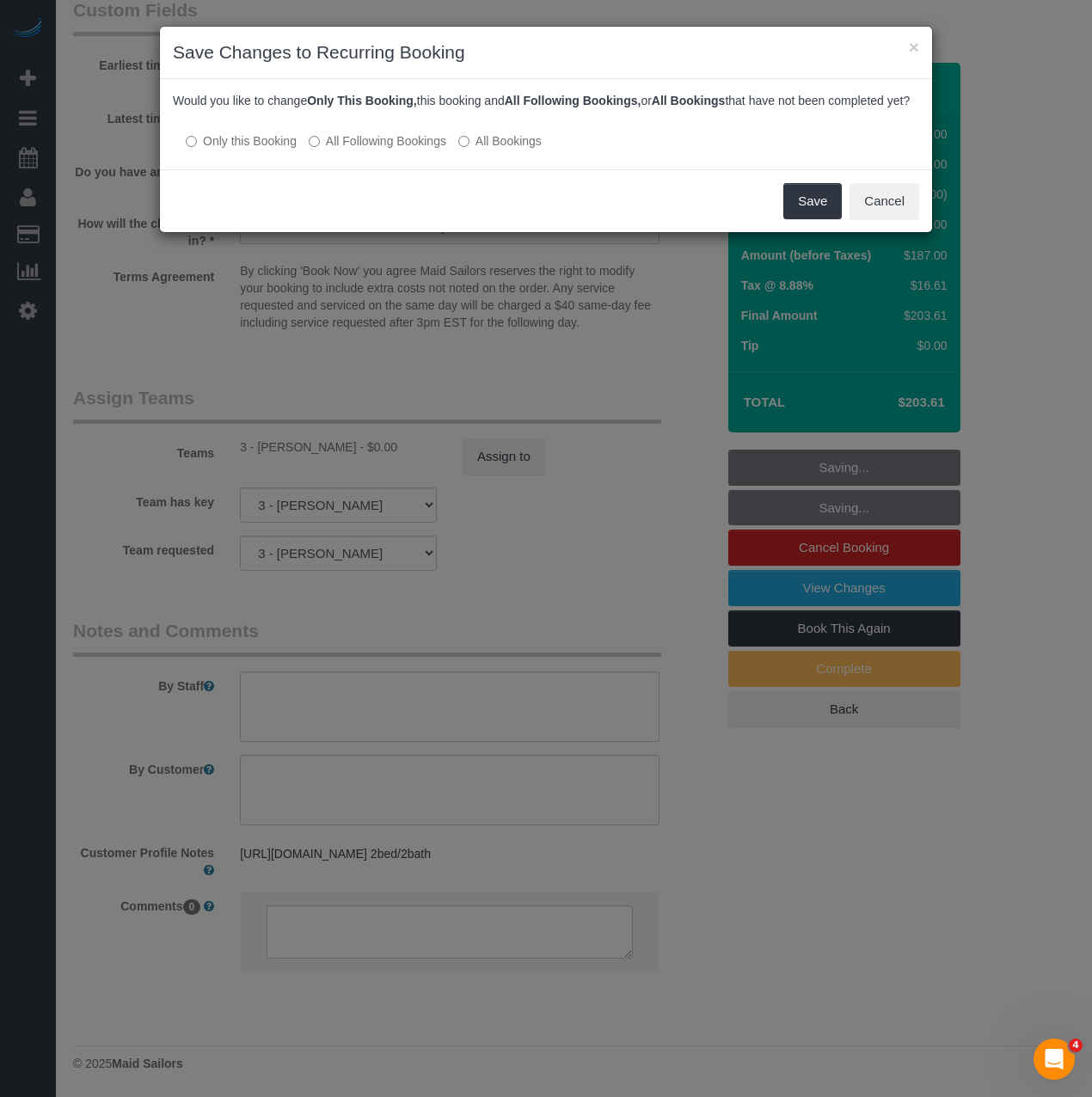
click at [321, 150] on label "All Following Bookings" at bounding box center [377, 141] width 138 height 17
click at [798, 219] on button "Save" at bounding box center [812, 201] width 59 height 36
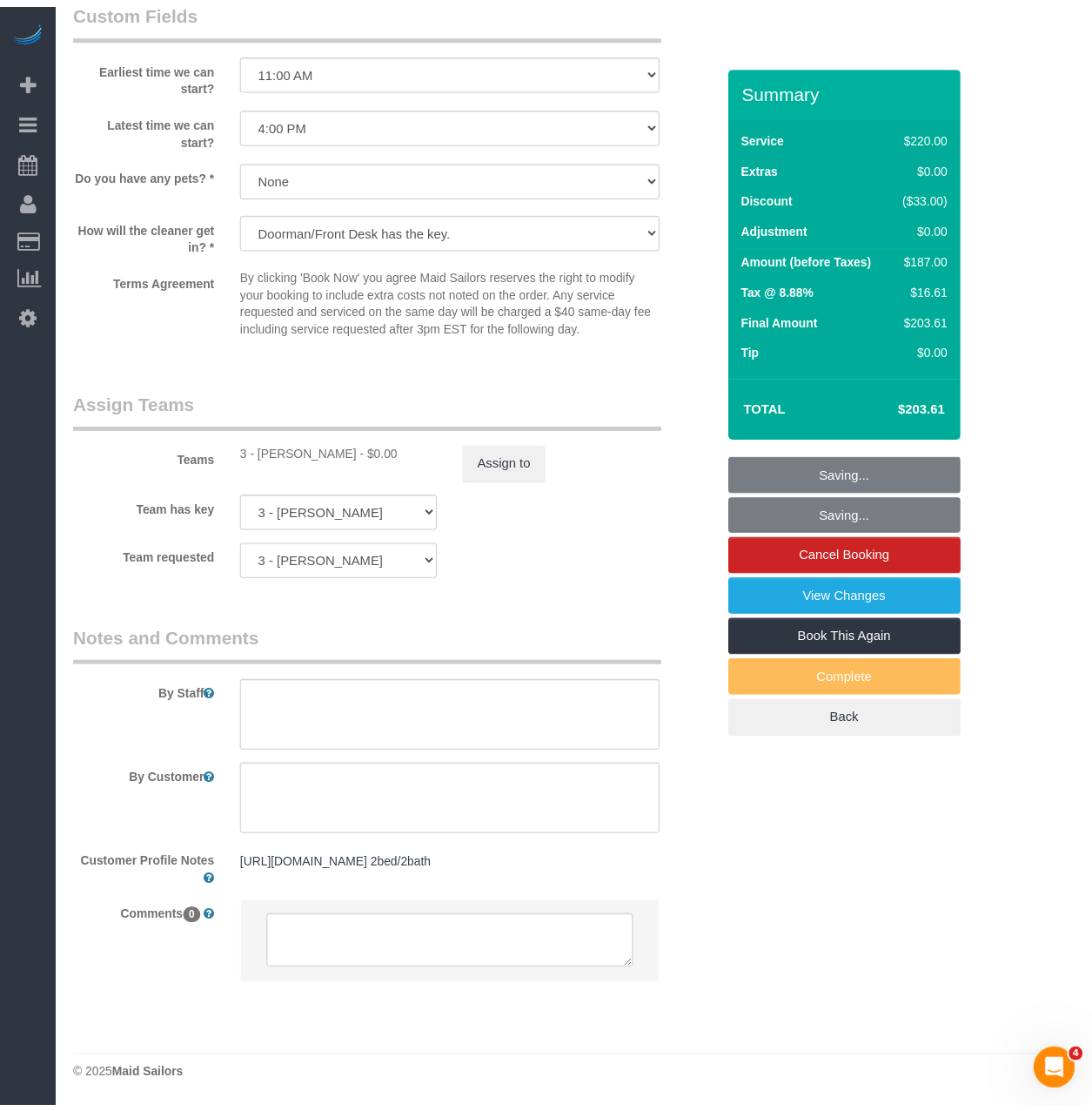
scroll to position [1976, 0]
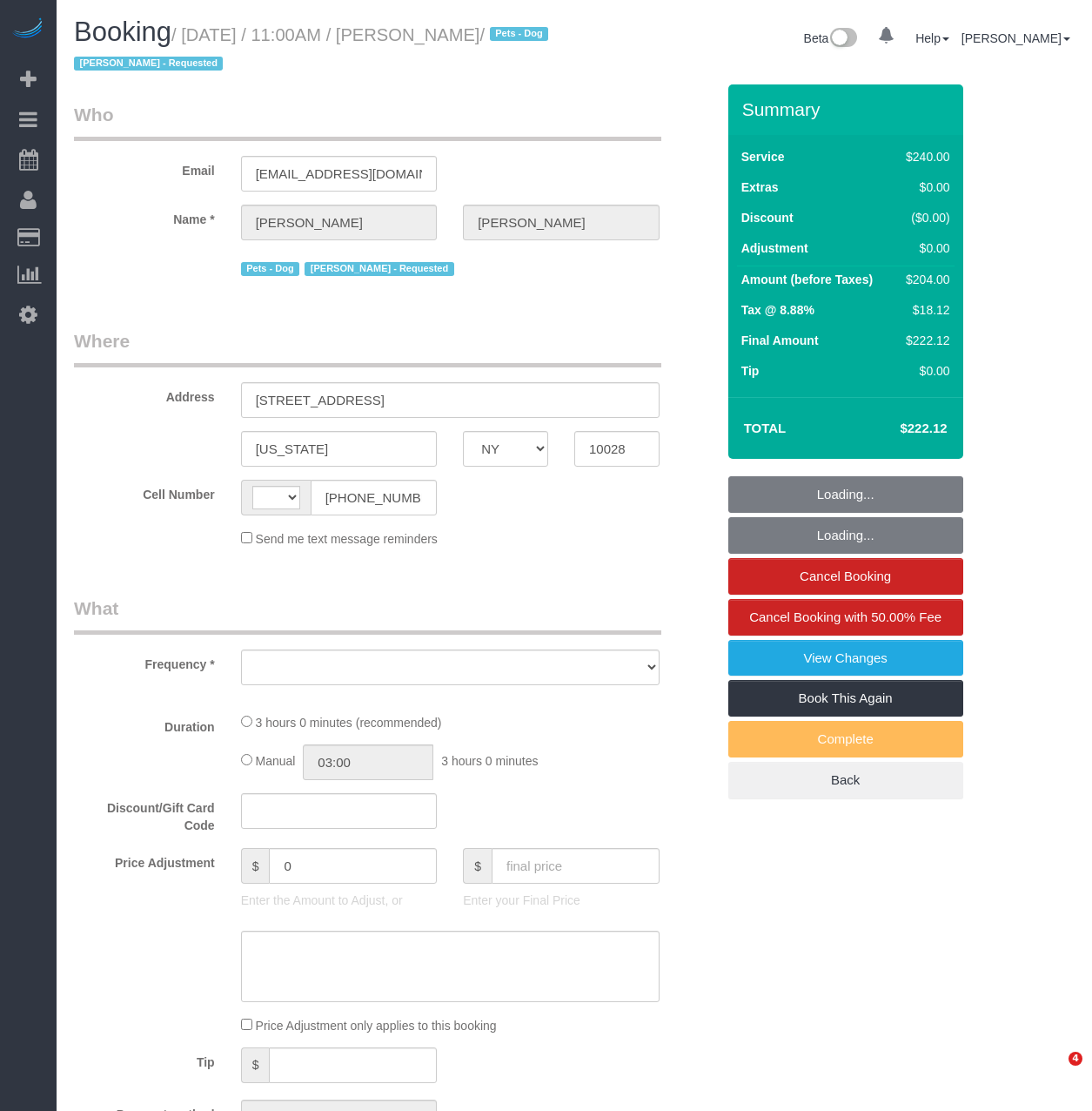
select select "NY"
select select "string:[GEOGRAPHIC_DATA]"
select select "number:89"
select select "number:90"
select select "number:13"
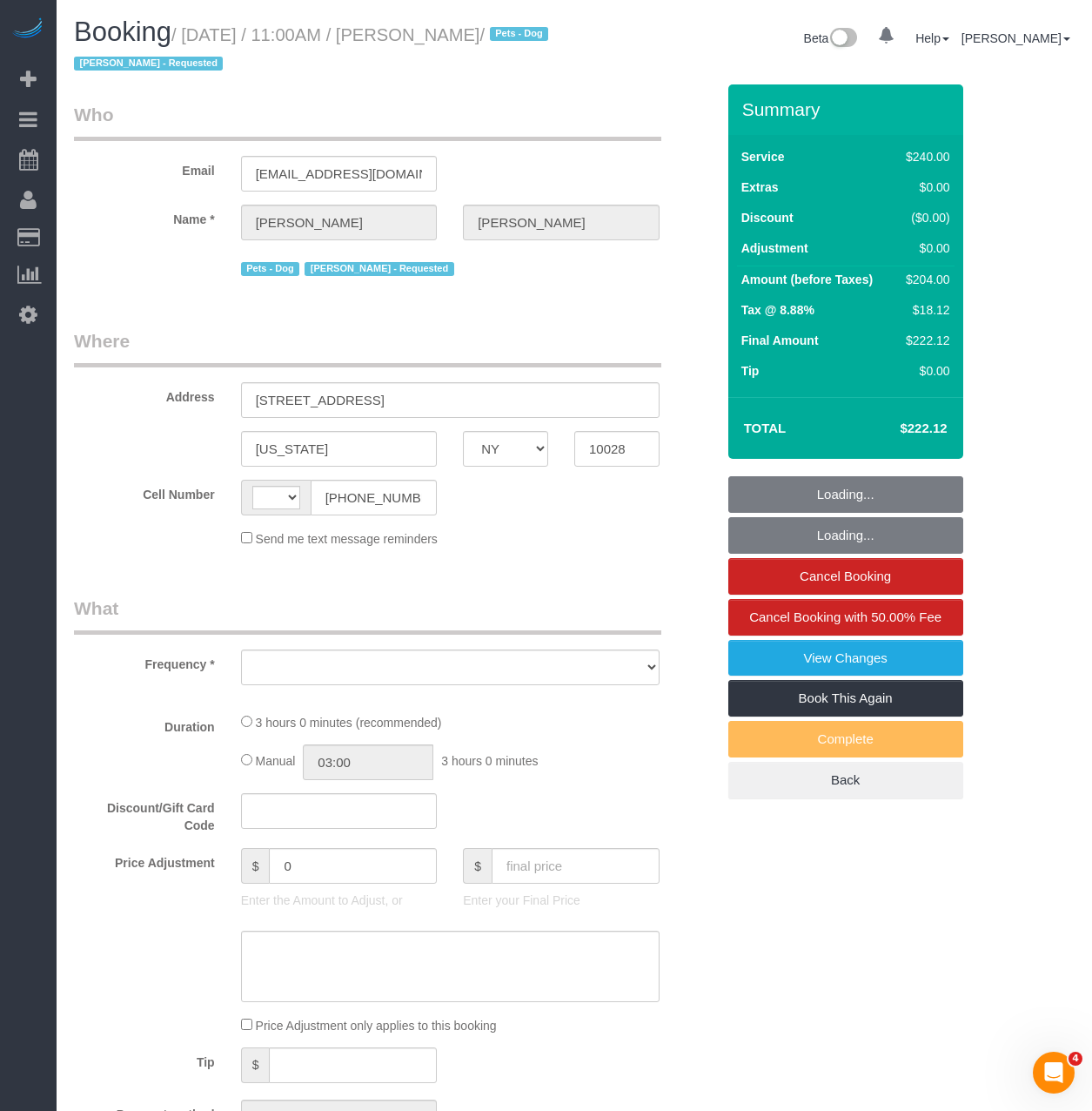
select select "number:6"
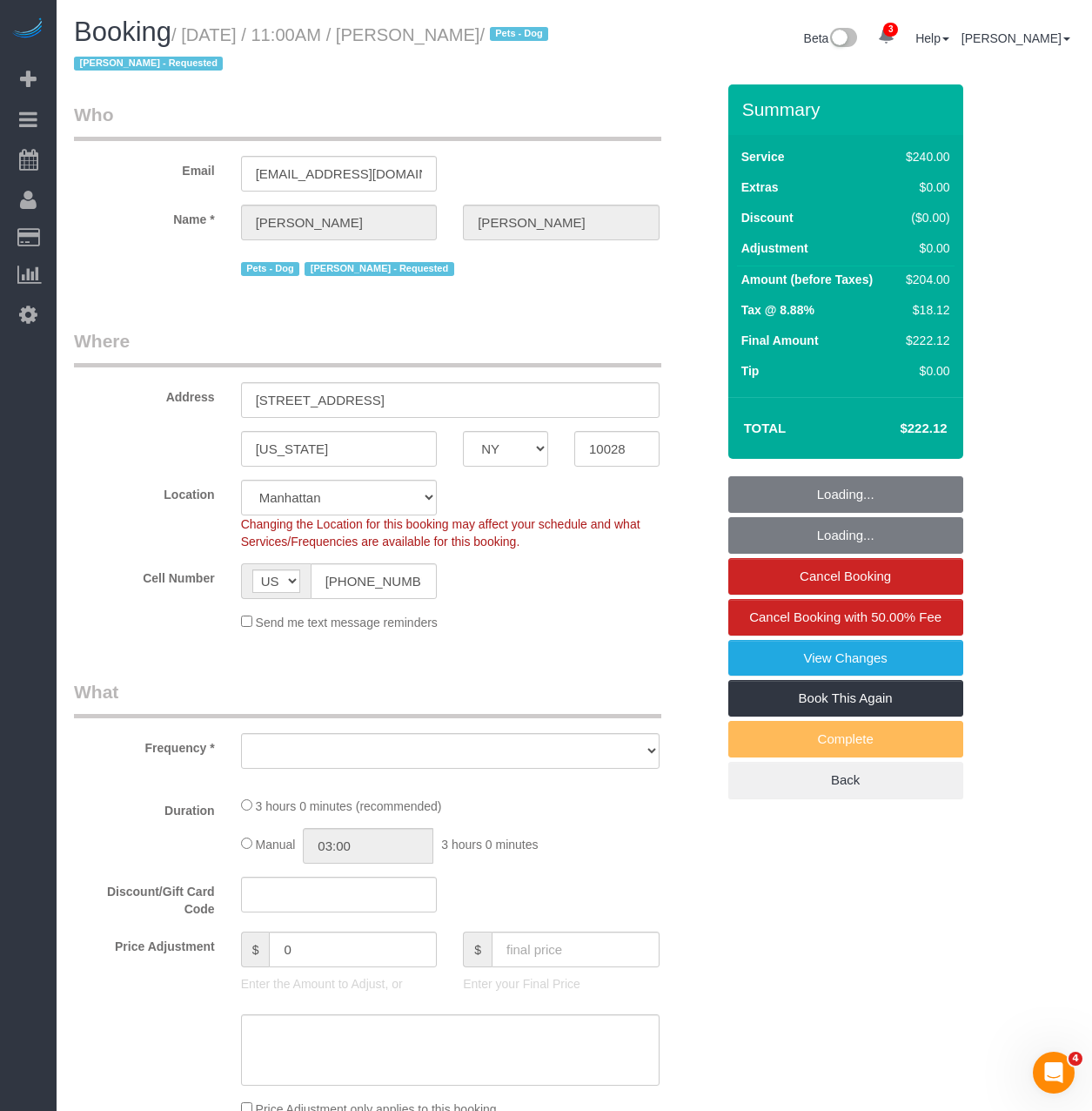
select select "object:802"
select select "string:stripe-pm_1PUCPU4VGloSiKo7w3vbn8ui"
select select "spot1"
select select "object:1308"
select select "180"
